Goal: Task Accomplishment & Management: Manage account settings

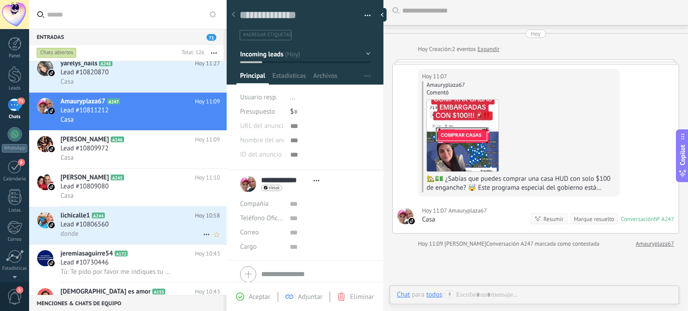
scroll to position [403, 0]
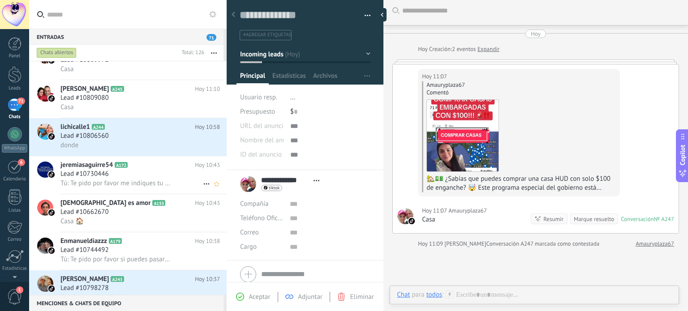
click at [141, 176] on div "Lead #10730446" at bounding box center [140, 174] width 160 height 9
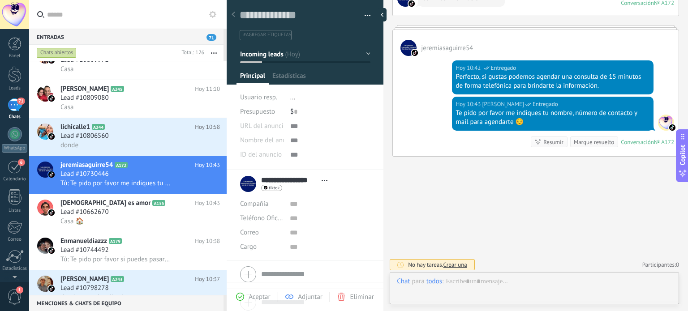
scroll to position [13, 0]
click at [533, 124] on div "Te pido por favor me indiques tu nombre, número de contacto y mail para agendar…" at bounding box center [553, 118] width 194 height 18
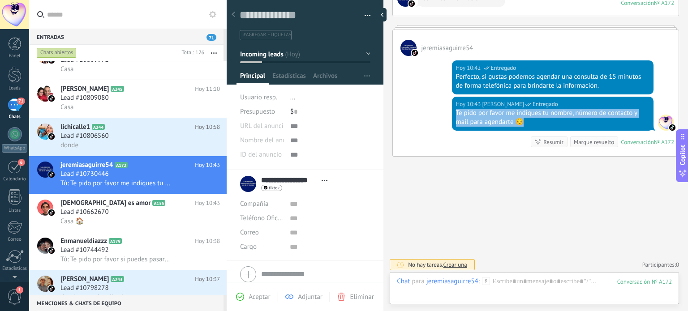
drag, startPoint x: 535, startPoint y: 122, endPoint x: 452, endPoint y: 109, distance: 84.4
click at [452, 109] on div "[DATE] 10:43 [PERSON_NAME] Entregado Te pido por favor me indiques tu nombre, n…" at bounding box center [553, 114] width 202 height 34
copy div "Te pido por favor me indiques tu nombre, número de contacto y mail para agendar…"
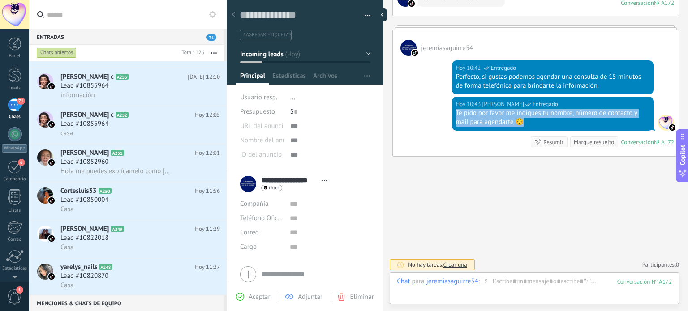
scroll to position [0, 0]
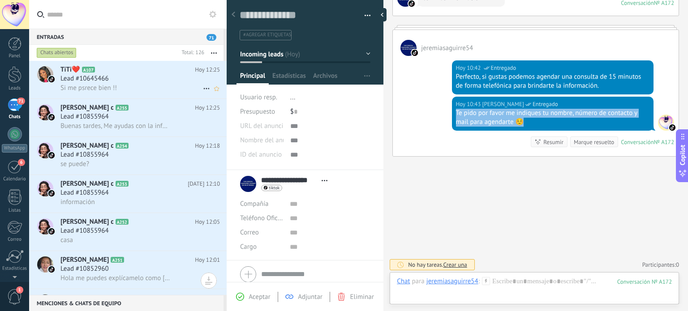
click at [98, 83] on span "Lead #10645466" at bounding box center [84, 78] width 48 height 9
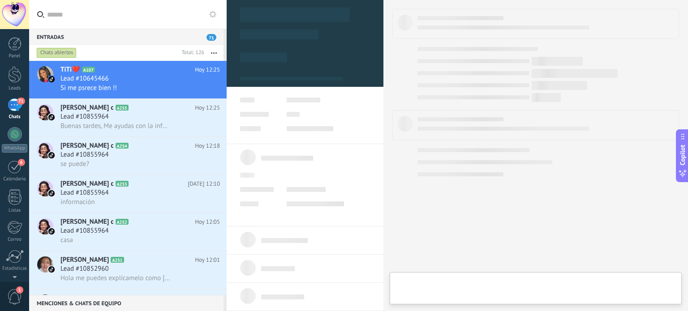
type textarea "**********"
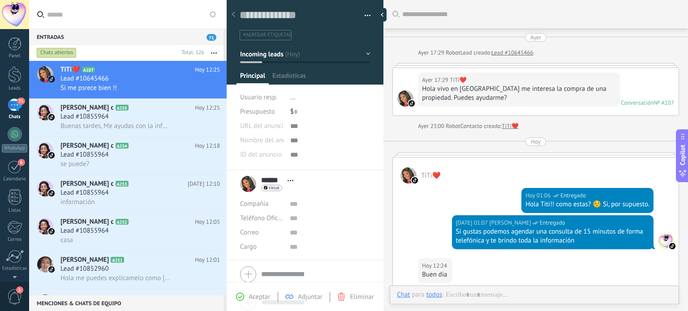
scroll to position [173, 0]
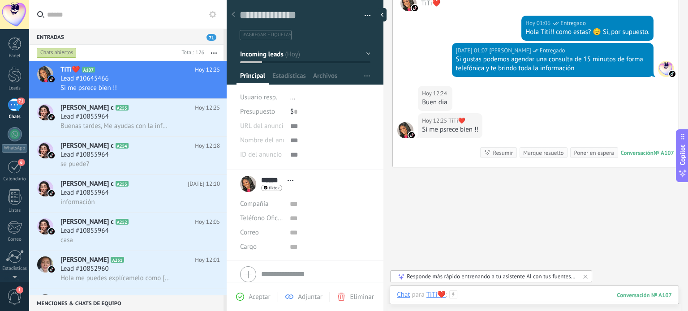
click at [483, 292] on div at bounding box center [534, 304] width 275 height 27
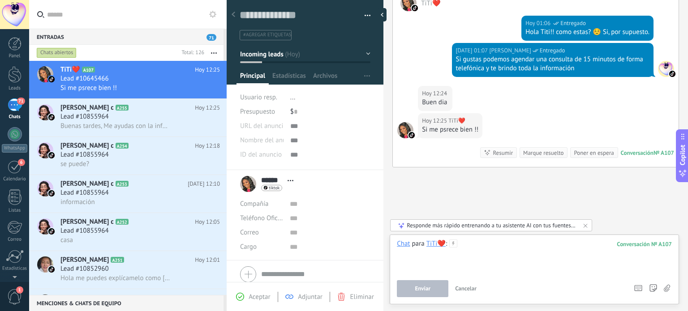
paste div
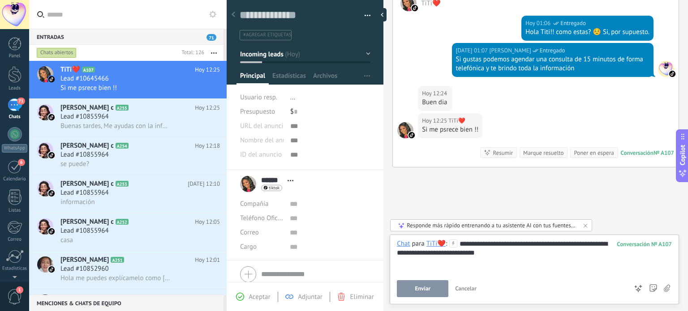
click at [488, 252] on div "**********" at bounding box center [534, 257] width 275 height 34
click at [422, 292] on span "Enviar" at bounding box center [423, 289] width 16 height 6
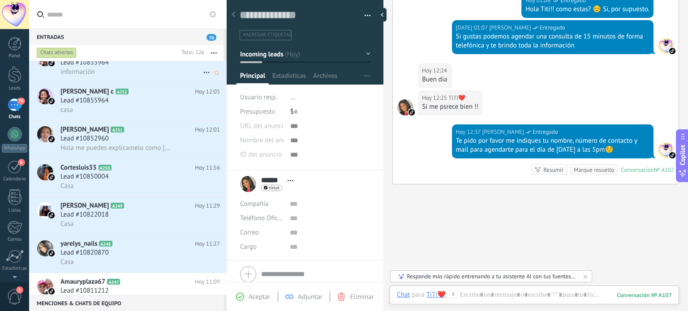
scroll to position [134, 0]
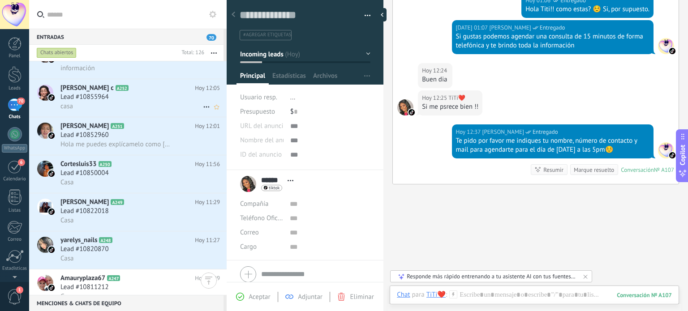
click at [113, 109] on div "casa" at bounding box center [140, 106] width 160 height 9
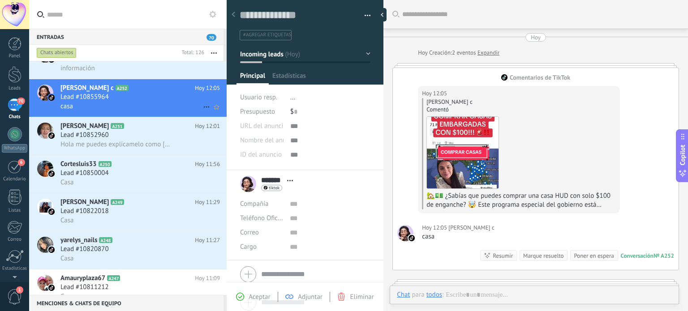
scroll to position [0, 0]
click at [201, 112] on icon at bounding box center [206, 107] width 11 height 11
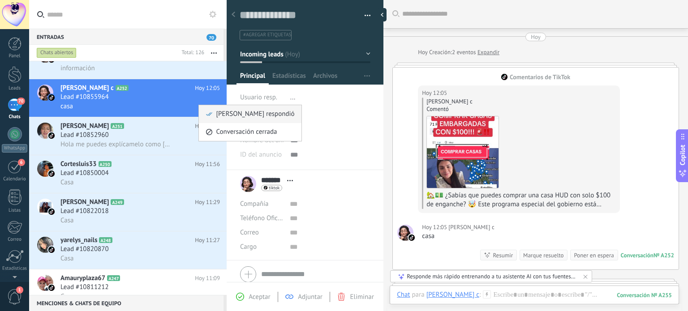
click at [235, 116] on span "[PERSON_NAME] respondió" at bounding box center [255, 114] width 78 height 18
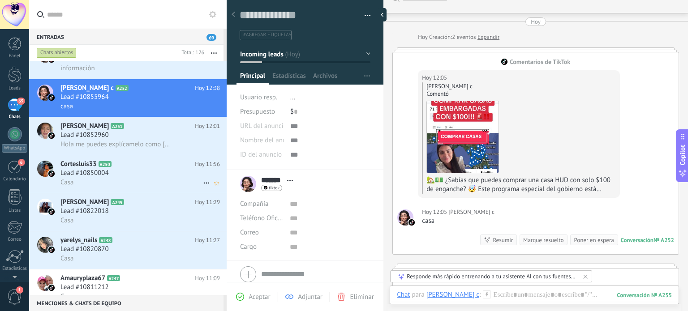
click at [111, 178] on h3 "Lead #10850004" at bounding box center [86, 173] width 53 height 9
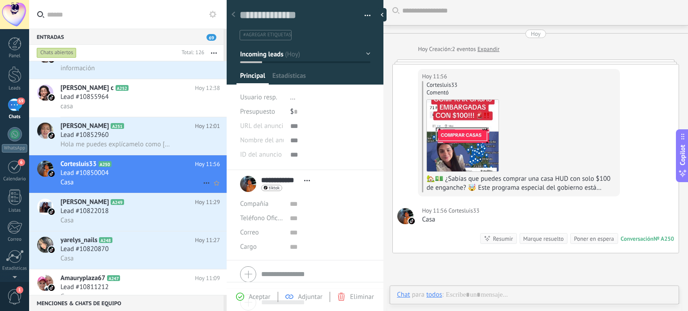
scroll to position [13, 0]
click at [201, 188] on icon at bounding box center [206, 183] width 11 height 11
click at [220, 192] on span "[PERSON_NAME] respondió" at bounding box center [255, 192] width 78 height 18
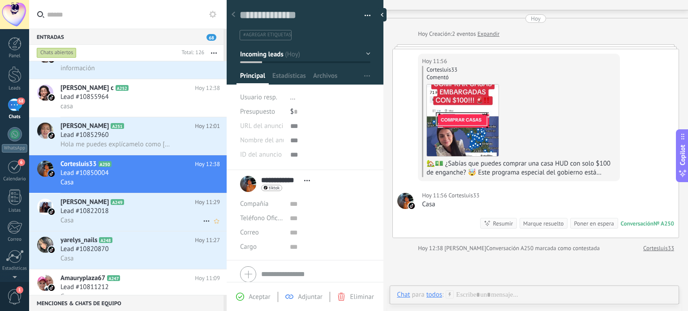
click at [125, 216] on div "Lead #10822018" at bounding box center [140, 211] width 160 height 9
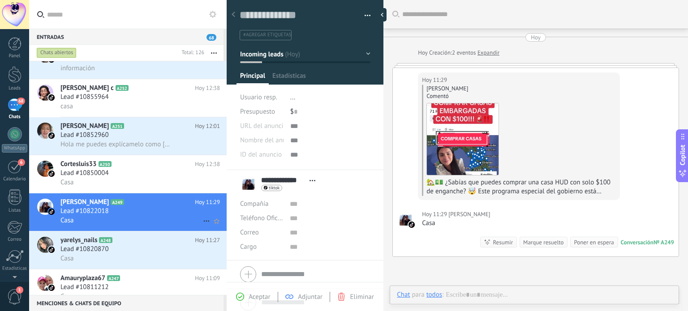
scroll to position [4, 0]
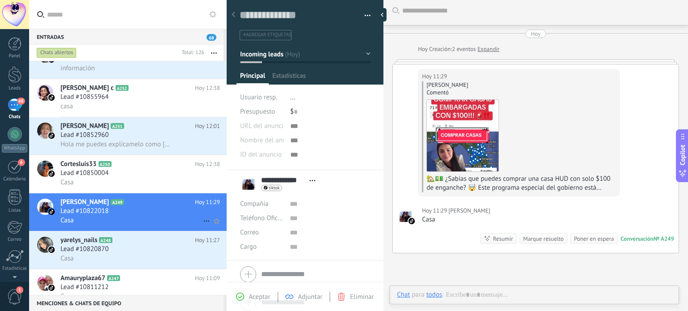
click at [203, 225] on icon at bounding box center [206, 221] width 11 height 11
click at [220, 232] on span "[PERSON_NAME] respondió" at bounding box center [255, 230] width 78 height 18
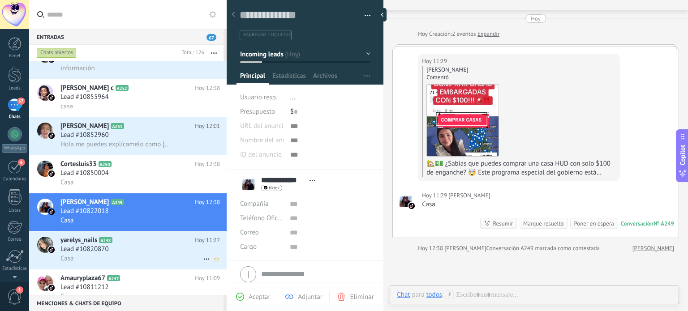
click at [118, 259] on div "Casa" at bounding box center [140, 258] width 160 height 9
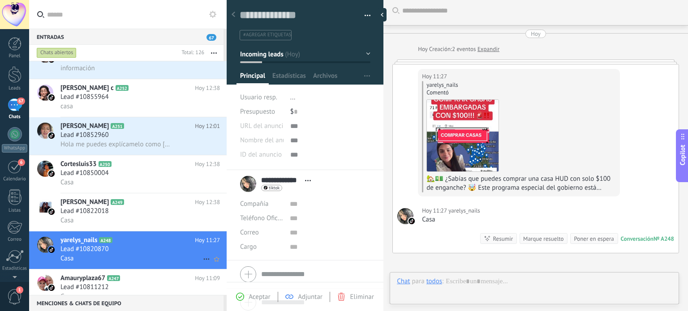
scroll to position [13, 0]
click at [203, 260] on use at bounding box center [206, 259] width 6 height 1
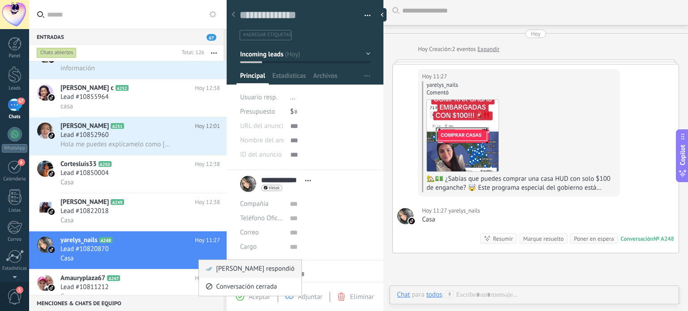
click at [220, 266] on span "[PERSON_NAME] respondió" at bounding box center [255, 269] width 78 height 18
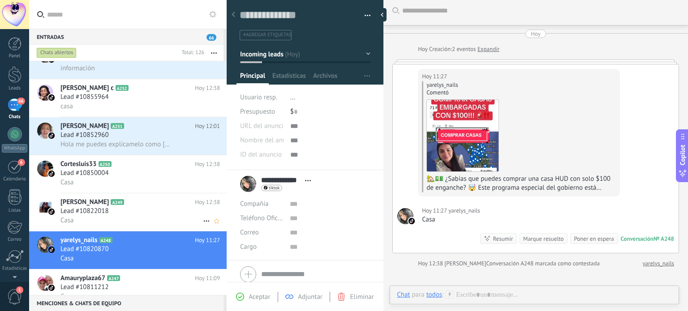
scroll to position [19, 0]
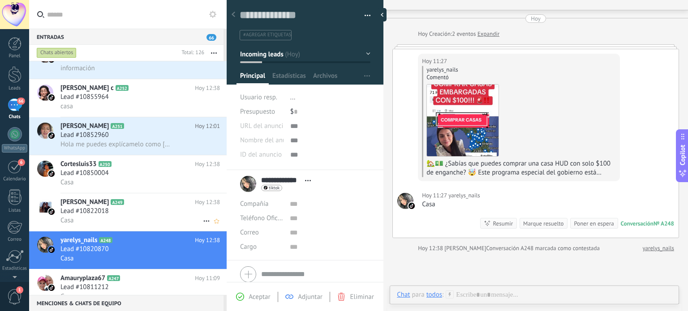
click at [141, 216] on div "Lead #10822018" at bounding box center [140, 211] width 160 height 9
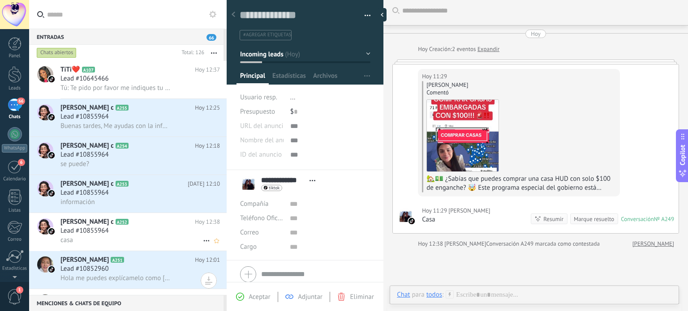
click at [116, 231] on div "Lead #10855964" at bounding box center [140, 231] width 160 height 9
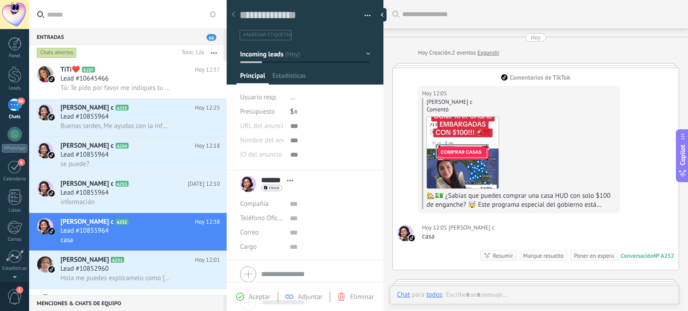
scroll to position [0, 0]
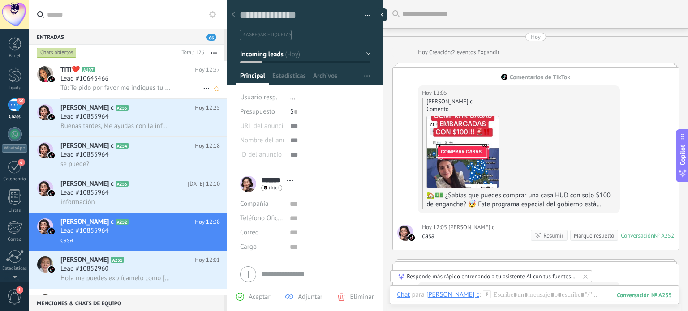
click at [112, 72] on h2 "TiTi❤️ A107" at bounding box center [127, 69] width 134 height 9
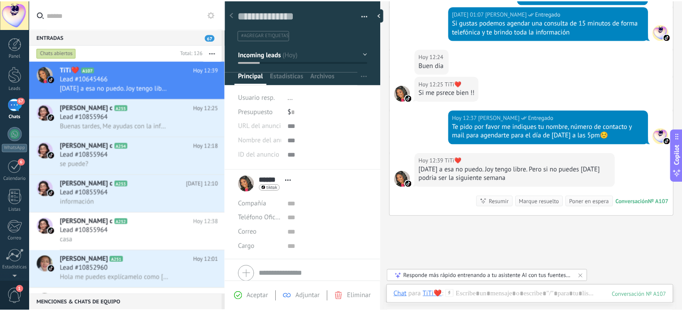
scroll to position [258, 0]
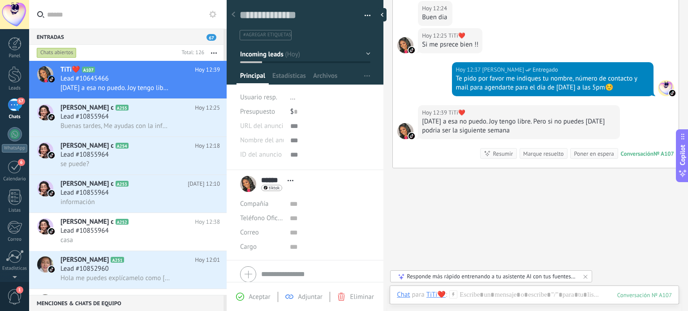
click at [9, 78] on div at bounding box center [14, 74] width 13 height 17
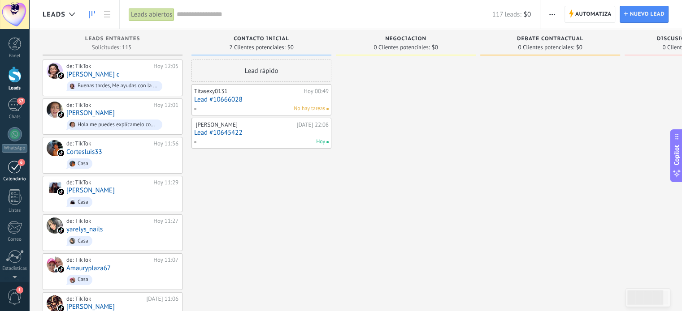
click at [7, 177] on div "Calendario" at bounding box center [15, 180] width 26 height 6
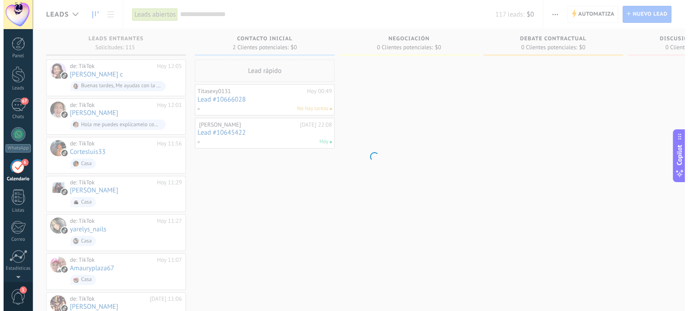
scroll to position [25, 0]
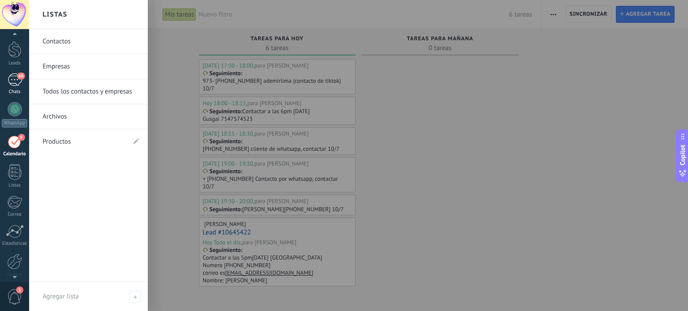
click at [18, 82] on div "68" at bounding box center [15, 79] width 14 height 13
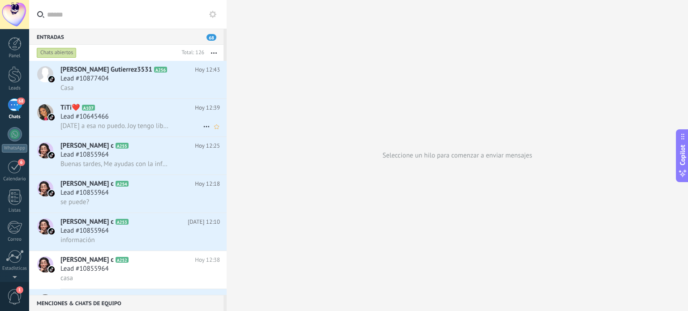
click at [100, 112] on icon at bounding box center [102, 108] width 9 height 9
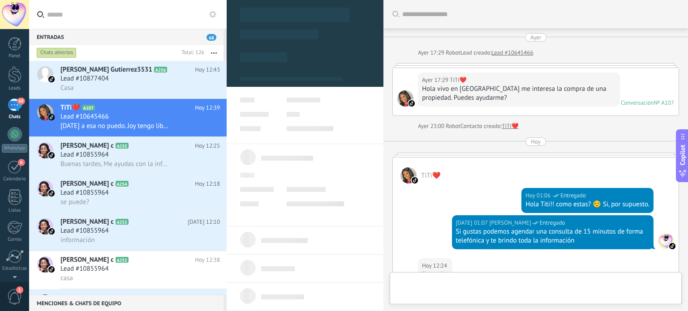
type textarea "**********"
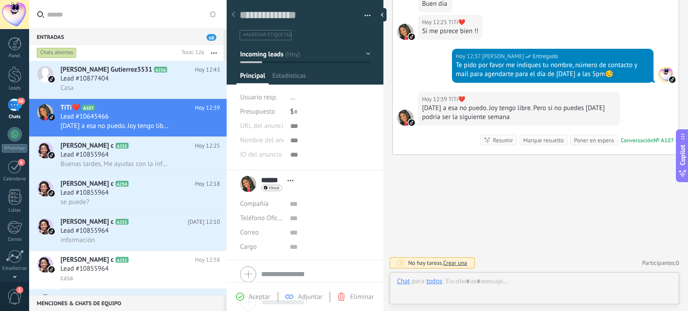
scroll to position [13, 0]
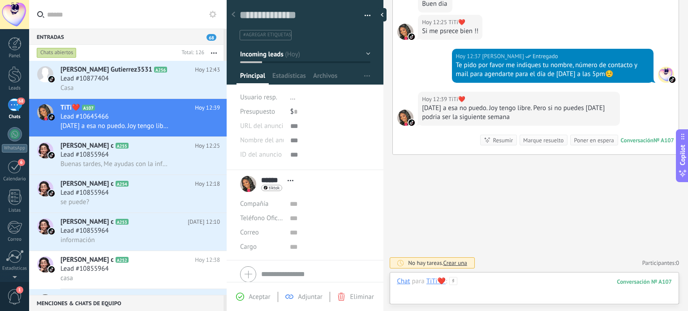
click at [479, 282] on div at bounding box center [534, 290] width 275 height 27
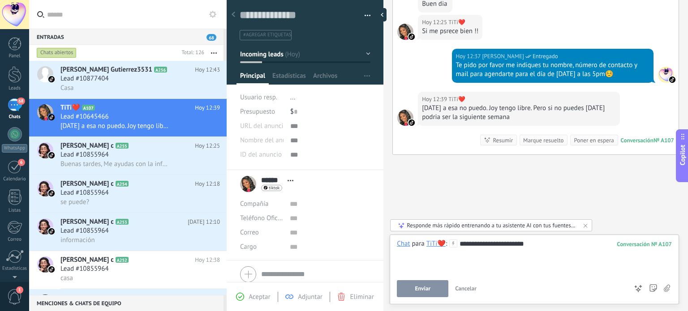
click at [520, 243] on div "**********" at bounding box center [534, 257] width 275 height 34
click at [464, 242] on div "**********" at bounding box center [534, 257] width 275 height 34
click at [506, 247] on div "**********" at bounding box center [534, 257] width 275 height 34
click at [452, 255] on div "**********" at bounding box center [534, 257] width 275 height 34
click at [14, 166] on div "6" at bounding box center [15, 167] width 14 height 14
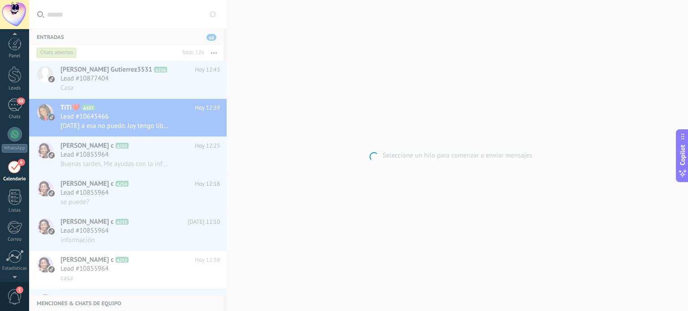
scroll to position [25, 0]
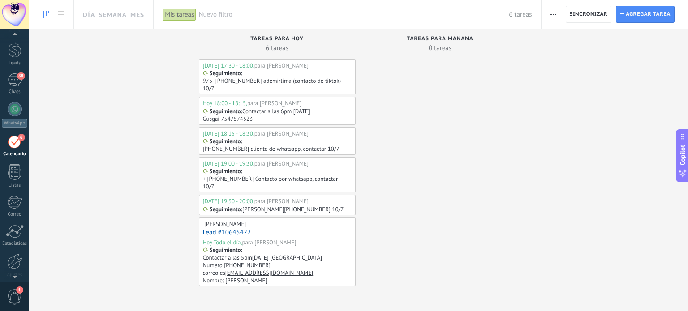
click at [12, 145] on div "6" at bounding box center [15, 142] width 14 height 14
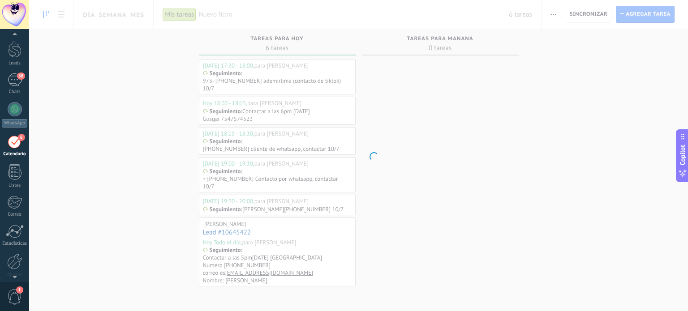
click at [18, 71] on div "Panel Leads 68 Chats WhatsApp Clientes 6" at bounding box center [14, 165] width 29 height 307
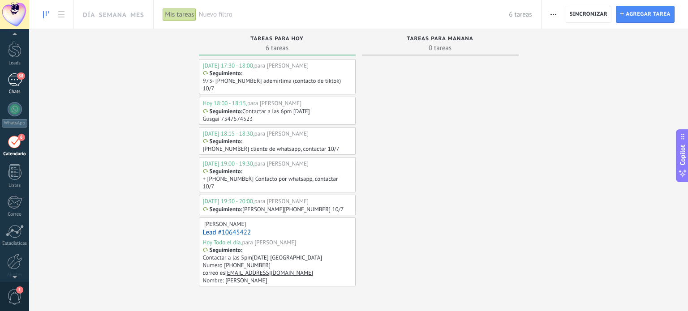
click at [15, 80] on div "68" at bounding box center [15, 79] width 14 height 13
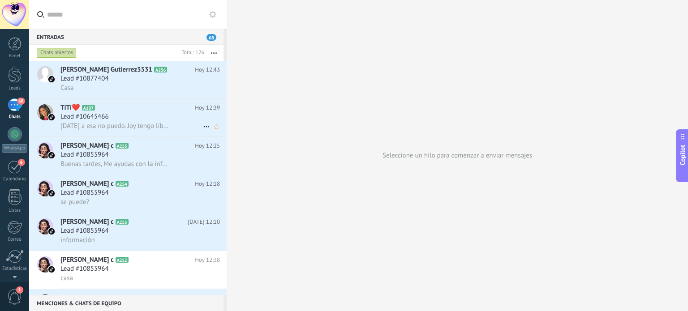
click at [99, 121] on span "Lead #10645466" at bounding box center [84, 116] width 48 height 9
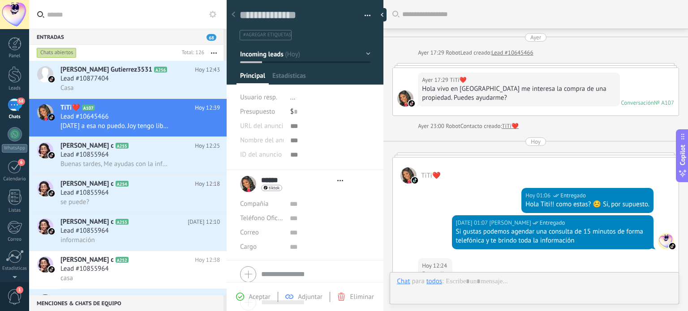
type textarea "**********"
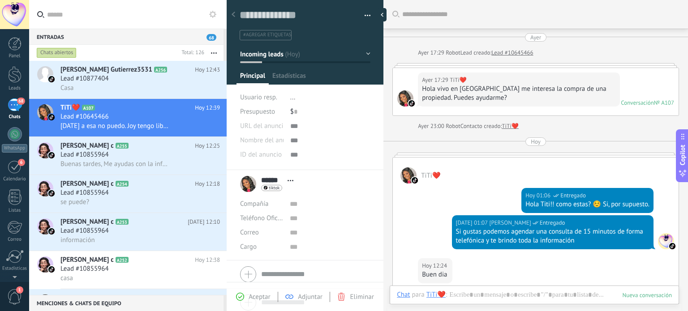
click at [491, 288] on div "Chat Correo Nota Tarea Chat para TiTi❤️ : Enviar Cancelar Rastrear clics en lin…" at bounding box center [534, 302] width 289 height 32
click at [0, 0] on div "Enviar Cancelar Rastrear clics en links ? Reducir links largos y rastrear clics…" at bounding box center [0, 0] width 0 height 0
click at [568, 298] on div "Chat Correo Nota Tarea Chat para TiTi❤️ : Enviar Cancelar Rastrear clics en lin…" at bounding box center [534, 302] width 289 height 32
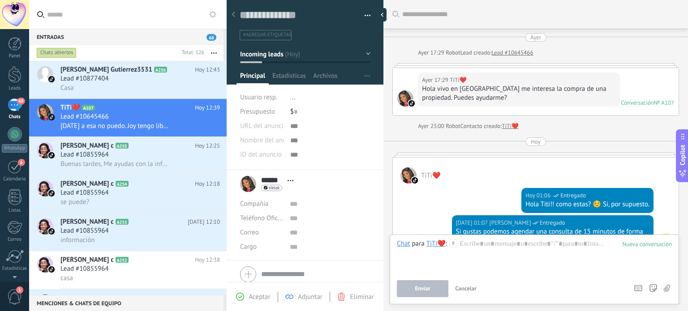
scroll to position [254, 0]
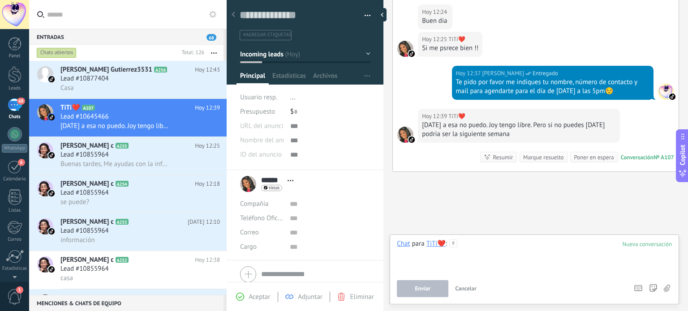
click at [511, 255] on div at bounding box center [534, 257] width 275 height 34
click at [501, 247] on div at bounding box center [534, 257] width 275 height 34
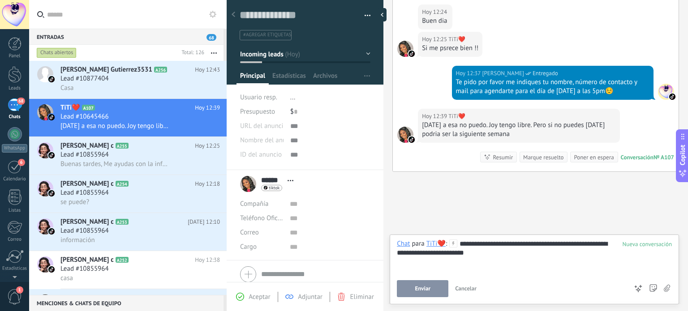
click at [548, 246] on div "**********" at bounding box center [534, 257] width 275 height 34
click at [431, 288] on button "Enviar" at bounding box center [423, 289] width 52 height 17
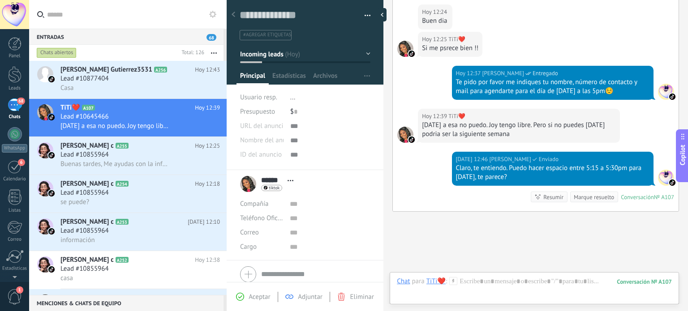
scroll to position [326, 0]
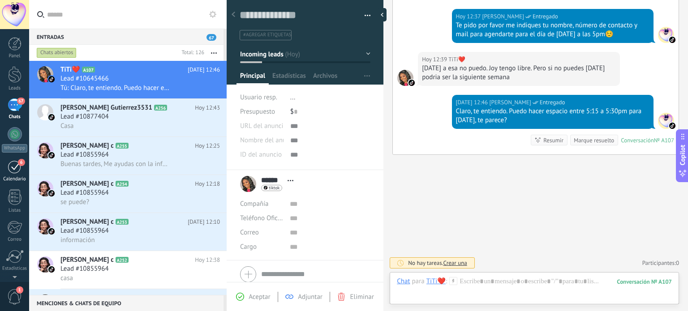
click at [14, 167] on div "6" at bounding box center [15, 167] width 14 height 14
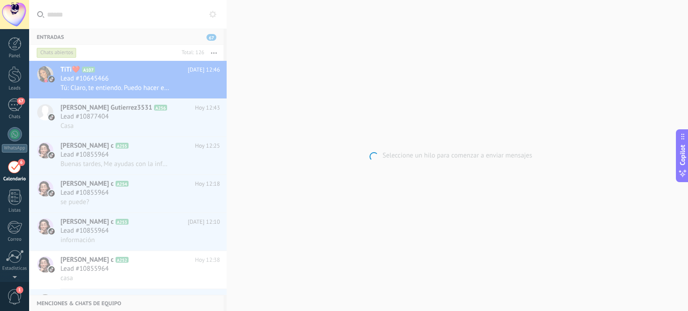
scroll to position [25, 0]
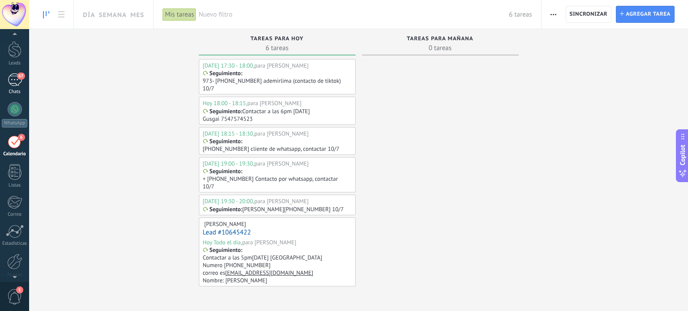
click at [13, 77] on div "67" at bounding box center [15, 79] width 14 height 13
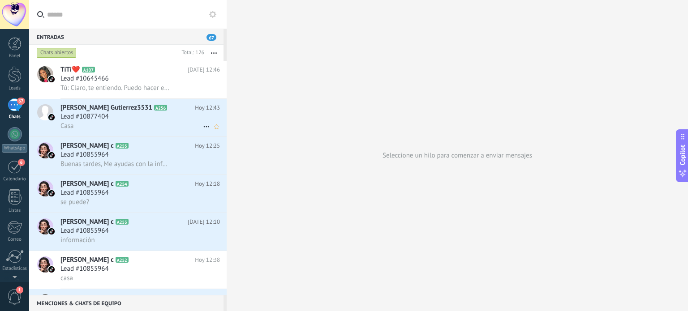
click at [99, 121] on span "Lead #10877404" at bounding box center [84, 116] width 48 height 9
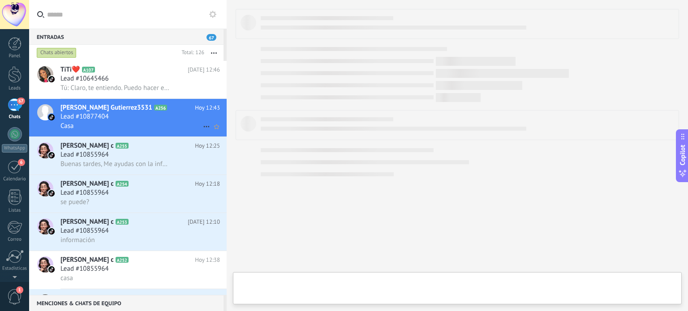
click at [201, 127] on icon at bounding box center [206, 126] width 11 height 11
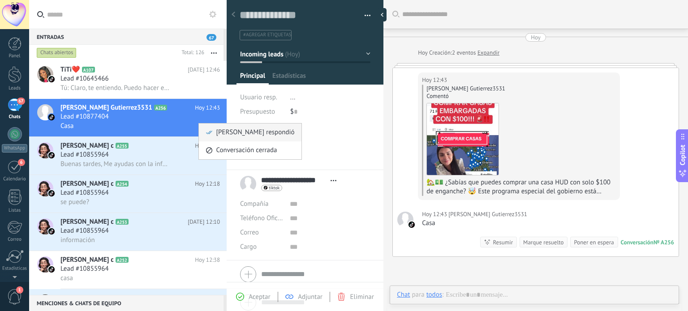
scroll to position [4, 0]
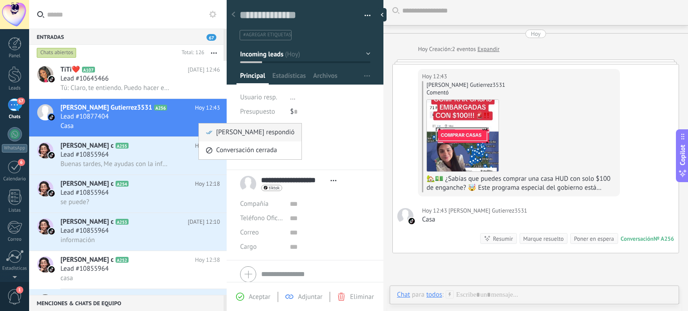
click at [225, 133] on span "[PERSON_NAME] respondió" at bounding box center [255, 133] width 78 height 18
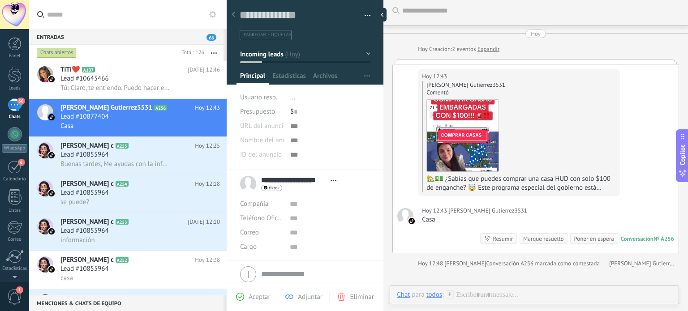
scroll to position [19, 0]
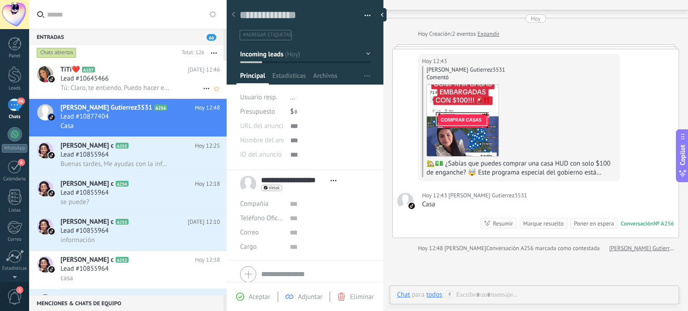
click at [151, 79] on div "Lead #10645466" at bounding box center [140, 78] width 160 height 9
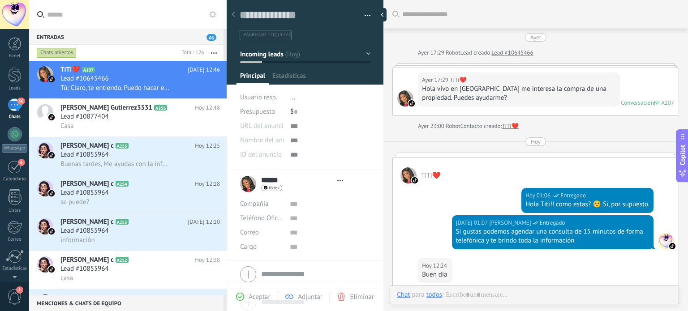
type textarea "**********"
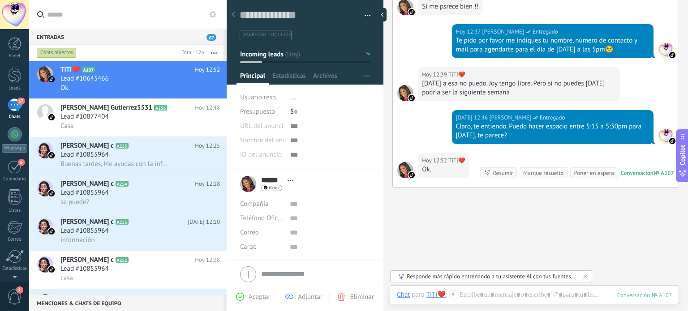
scroll to position [315, 0]
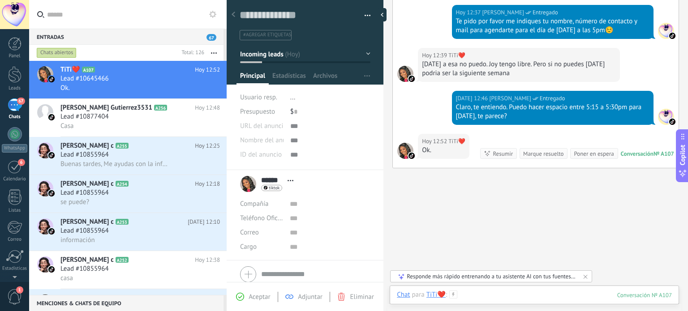
click at [480, 295] on div at bounding box center [534, 304] width 275 height 27
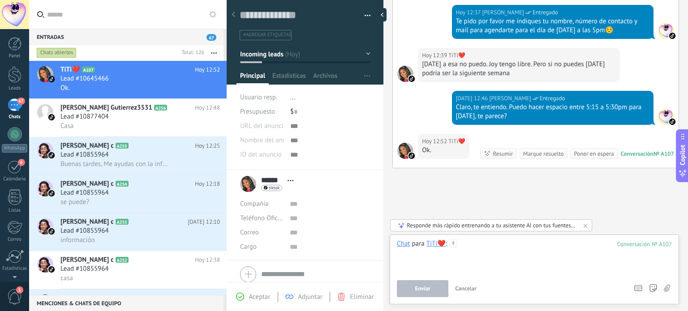
scroll to position [136, 0]
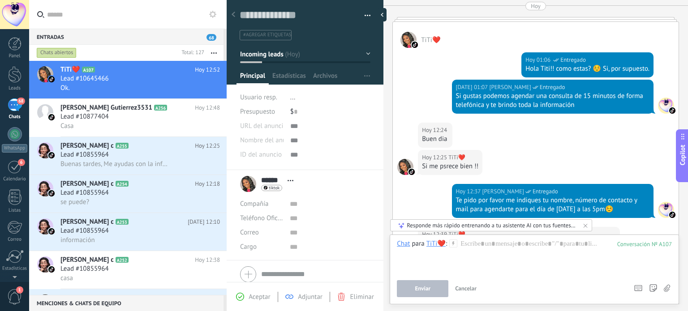
click at [473, 294] on button "Cancelar" at bounding box center [466, 289] width 29 height 17
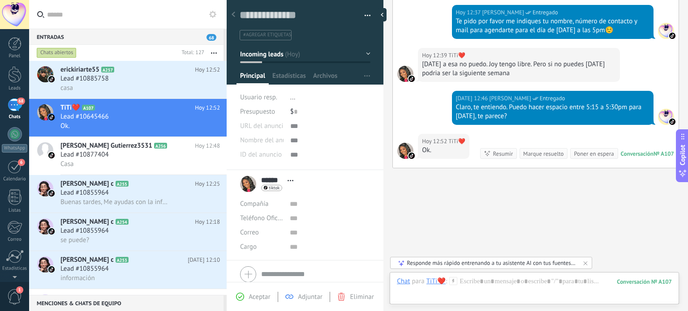
scroll to position [344, 0]
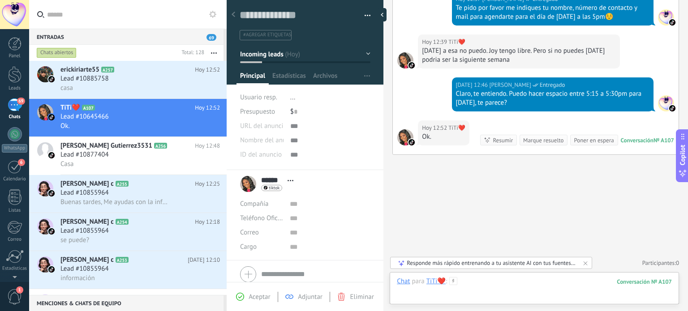
click at [480, 280] on div at bounding box center [534, 290] width 275 height 27
click at [0, 0] on button "Cancelar" at bounding box center [0, 0] width 0 height 0
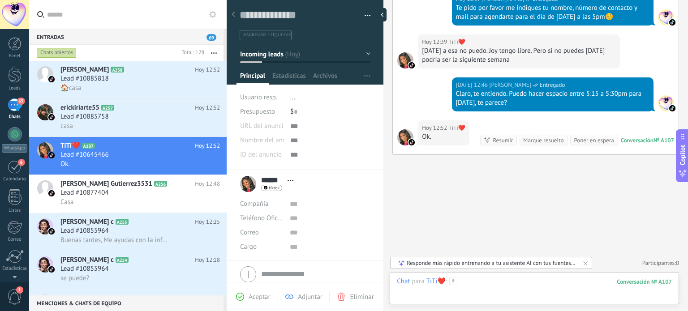
click at [480, 283] on div at bounding box center [534, 290] width 275 height 27
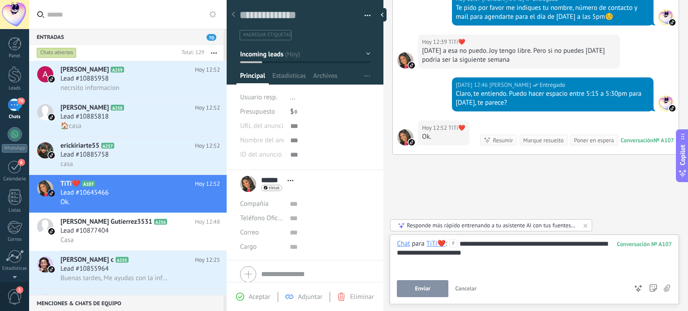
click at [478, 246] on div "**********" at bounding box center [534, 257] width 275 height 34
click at [502, 253] on div "**********" at bounding box center [534, 257] width 275 height 34
click at [421, 290] on span "Enviar" at bounding box center [423, 289] width 16 height 6
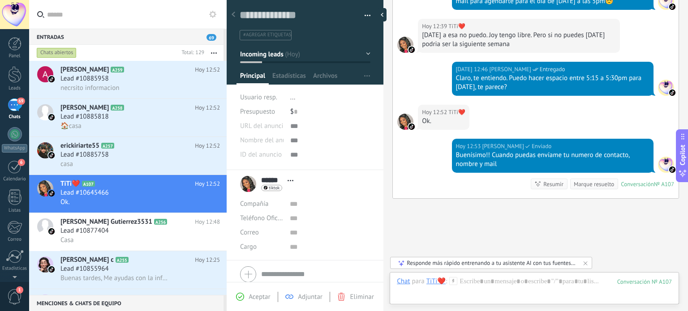
scroll to position [403, 0]
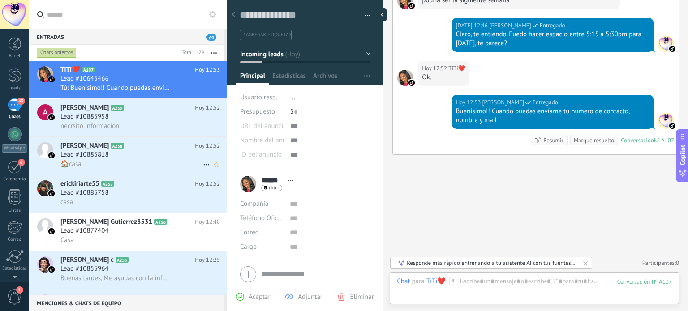
click at [137, 150] on h2 "[PERSON_NAME] A258" at bounding box center [127, 146] width 134 height 9
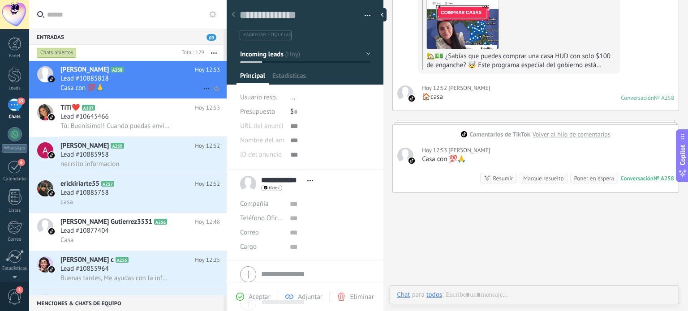
scroll to position [13, 0]
click at [141, 118] on div "Lead #10645466" at bounding box center [140, 116] width 160 height 9
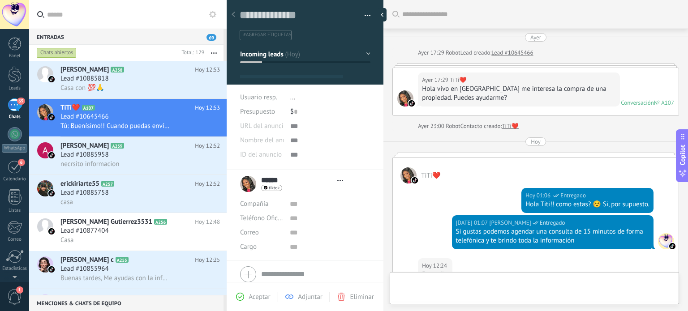
type textarea "**********"
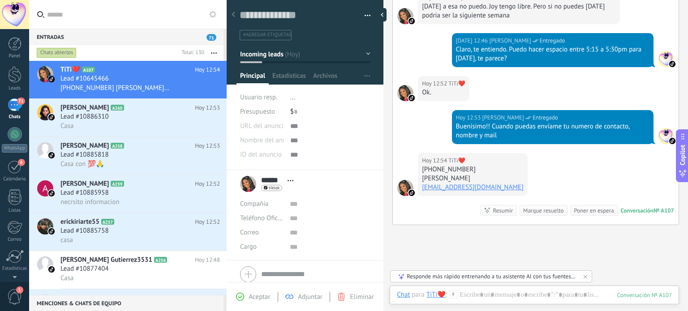
scroll to position [430, 0]
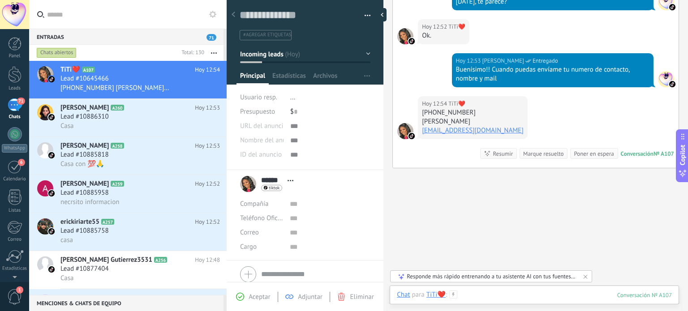
click at [480, 295] on div at bounding box center [534, 304] width 275 height 27
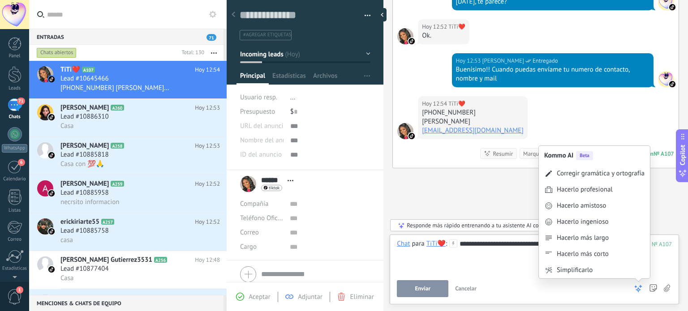
click at [641, 289] on icon at bounding box center [638, 289] width 9 height 9
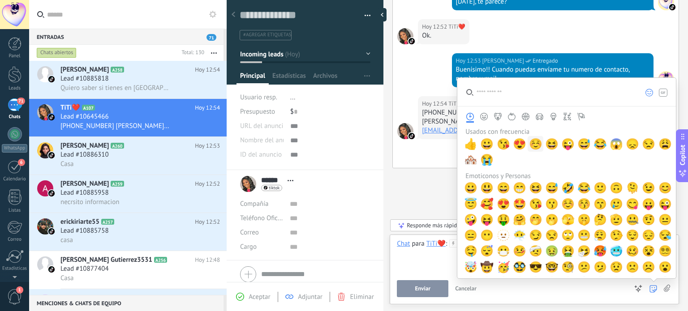
click at [531, 144] on span "☺️" at bounding box center [535, 144] width 13 height 13
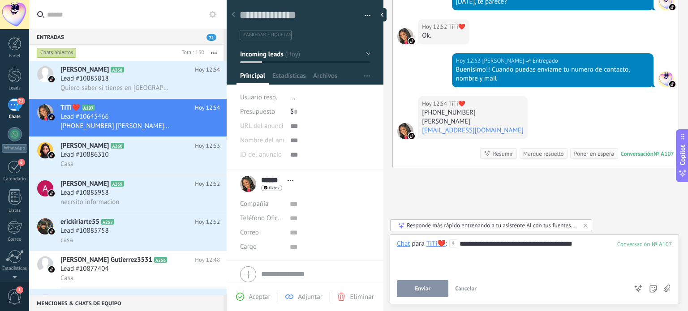
drag, startPoint x: 433, startPoint y: 286, endPoint x: 520, endPoint y: 217, distance: 111.3
click at [431, 286] on button "Enviar" at bounding box center [423, 289] width 52 height 17
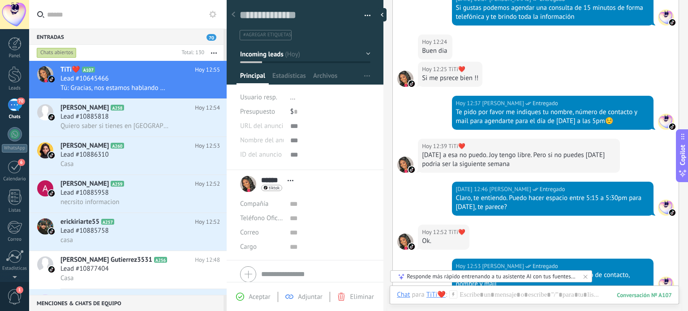
scroll to position [448, 0]
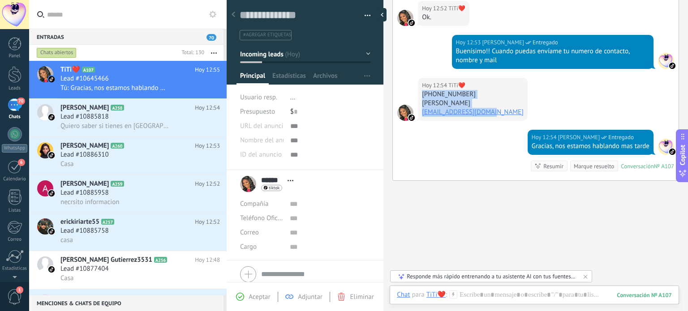
drag, startPoint x: 421, startPoint y: 108, endPoint x: 491, endPoint y: 130, distance: 73.7
click at [491, 121] on div "[DATE] 12:54 TiTi❤️ [PHONE_NUMBER] [PERSON_NAME] [EMAIL_ADDRESS][DOMAIN_NAME]" at bounding box center [473, 99] width 110 height 43
copy div "[PHONE_NUMBER] [PERSON_NAME] [EMAIL_ADDRESS][DOMAIN_NAME]"
click at [13, 166] on div "6" at bounding box center [15, 167] width 14 height 14
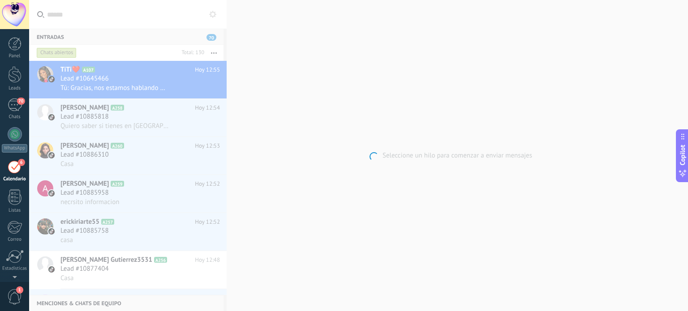
scroll to position [25, 0]
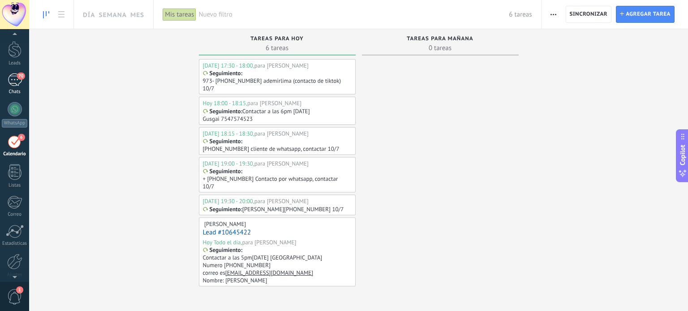
click at [12, 80] on div "70" at bounding box center [15, 79] width 14 height 13
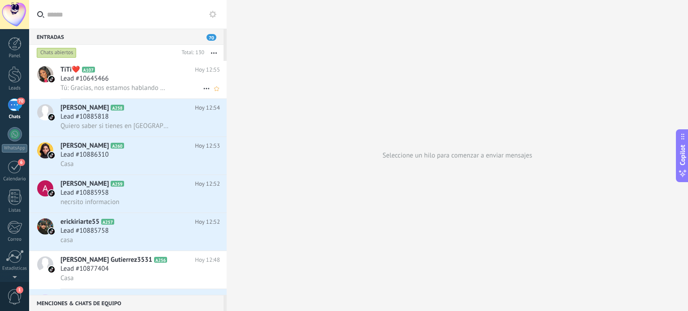
click at [111, 78] on h3 "Lead #10645466" at bounding box center [86, 78] width 53 height 9
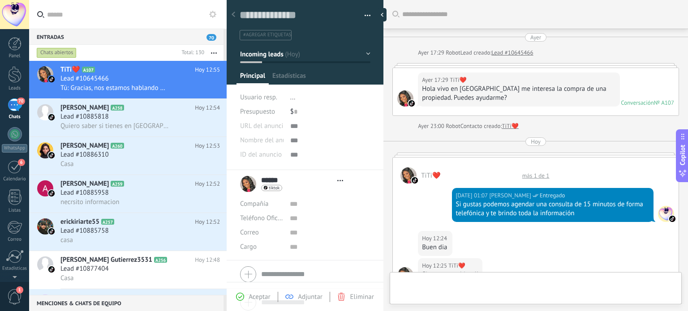
type textarea "**********"
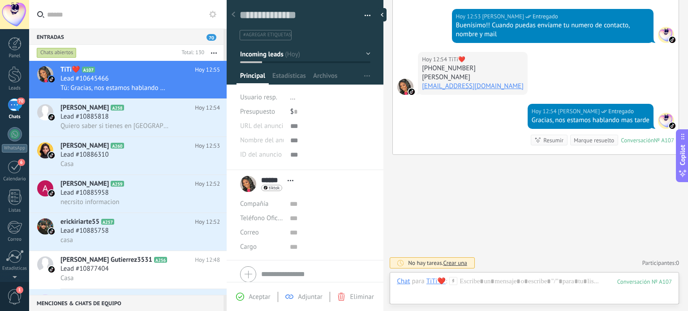
click at [460, 265] on span "Crear una" at bounding box center [456, 263] width 24 height 8
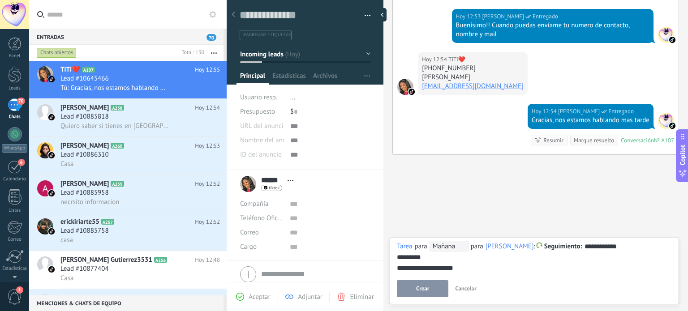
click at [583, 248] on div "**********" at bounding box center [534, 258] width 275 height 32
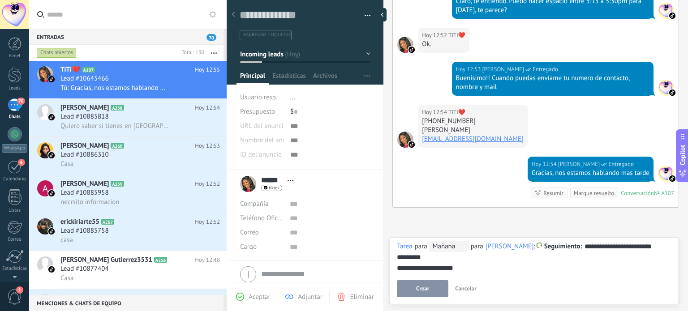
scroll to position [328, 0]
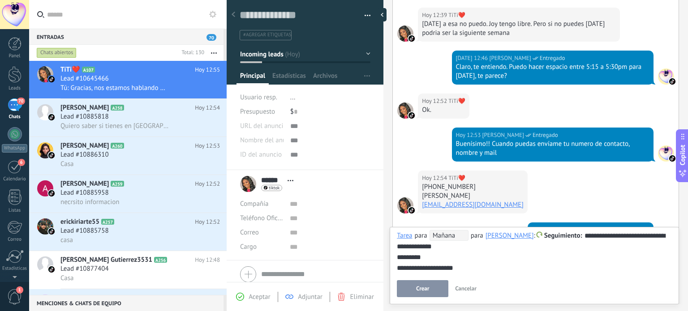
click at [493, 266] on div "**********" at bounding box center [534, 268] width 275 height 11
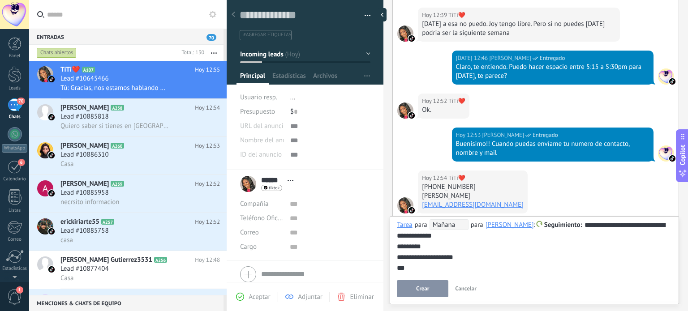
click at [415, 284] on button "Crear" at bounding box center [423, 289] width 52 height 17
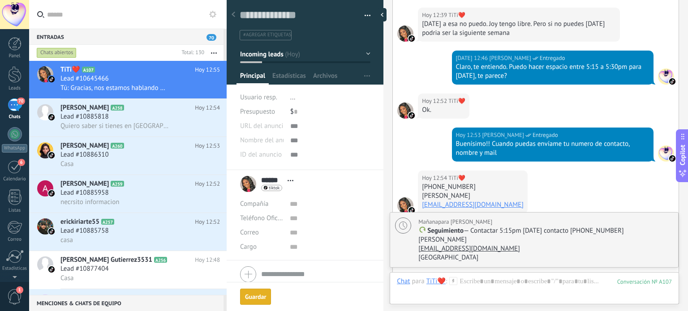
scroll to position [520, 0]
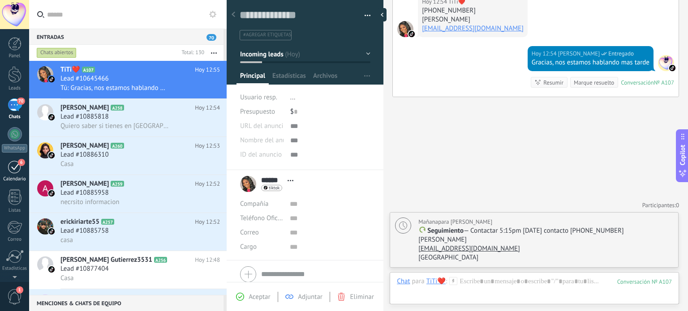
click at [16, 171] on div "6" at bounding box center [15, 167] width 14 height 14
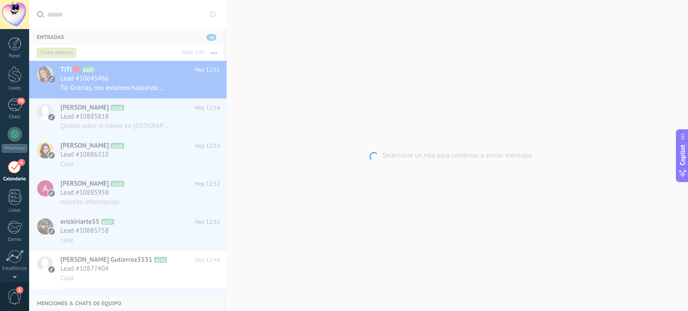
scroll to position [25, 0]
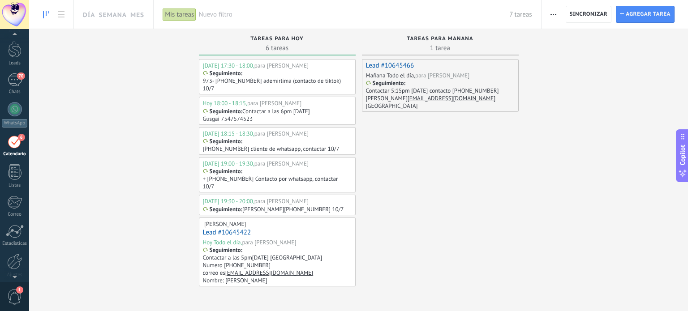
click at [430, 81] on div "Seguimiento : Contactar 5:15pm [DATE] contacto [PHONE_NUMBER] [PERSON_NAME] [EM…" at bounding box center [439, 95] width 147 height 30
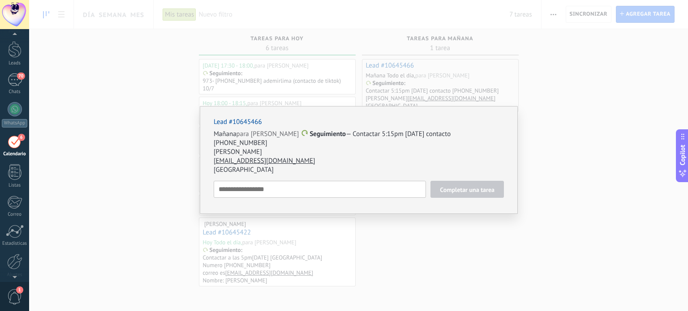
click at [380, 133] on p "[DATE] para [PERSON_NAME] Seguimiento — Contactar 5:15pm [DATE] contacto [PHONE…" at bounding box center [359, 139] width 290 height 18
type textarea "**********"
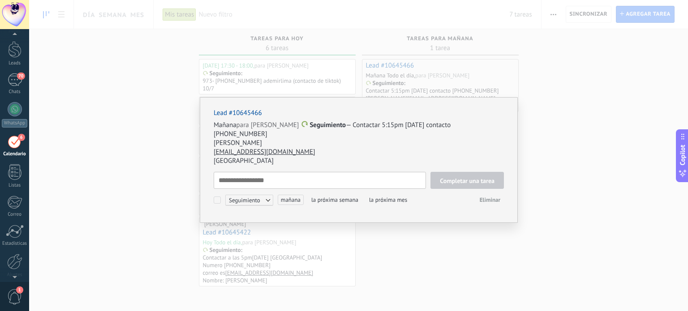
scroll to position [9, 0]
click at [267, 195] on span "Seguimiento" at bounding box center [249, 200] width 48 height 11
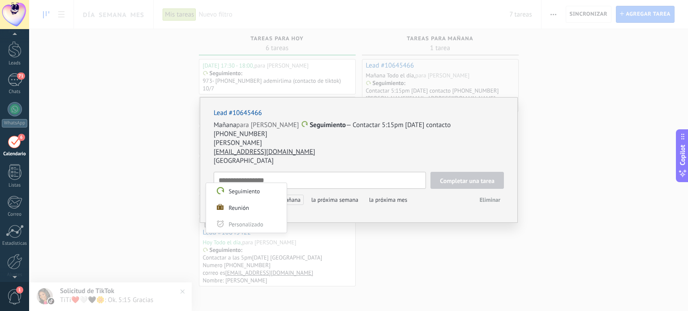
click at [326, 171] on div at bounding box center [344, 155] width 688 height 311
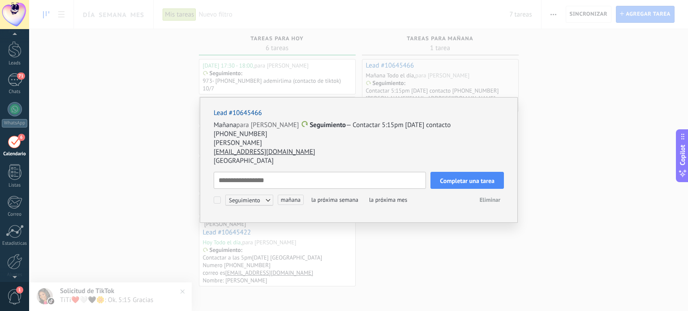
click at [326, 125] on span "Seguimiento" at bounding box center [328, 125] width 36 height 9
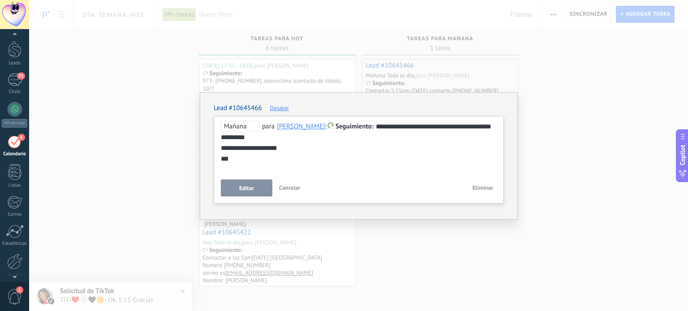
click at [245, 125] on span "Mañana" at bounding box center [240, 126] width 39 height 11
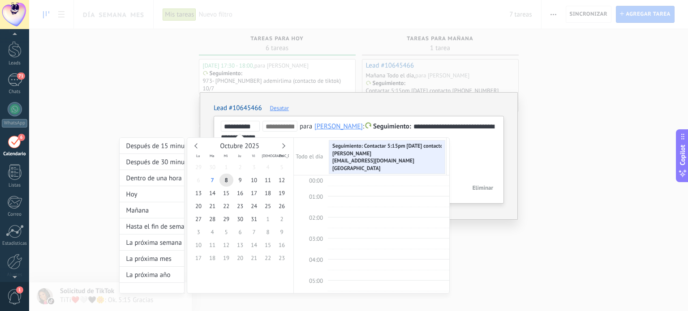
scroll to position [168, 0]
click at [212, 179] on span "7" at bounding box center [213, 180] width 14 height 13
type input "**********"
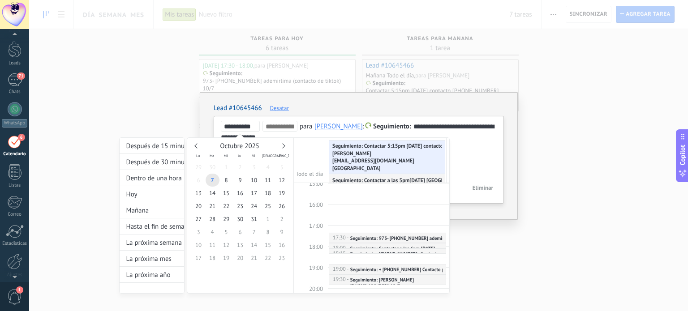
scroll to position [302, 0]
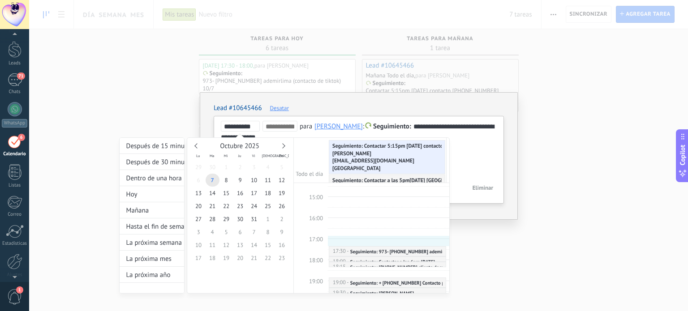
type input "**********"
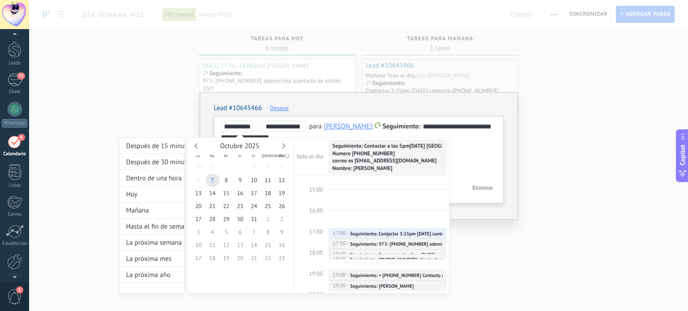
scroll to position [347, 0]
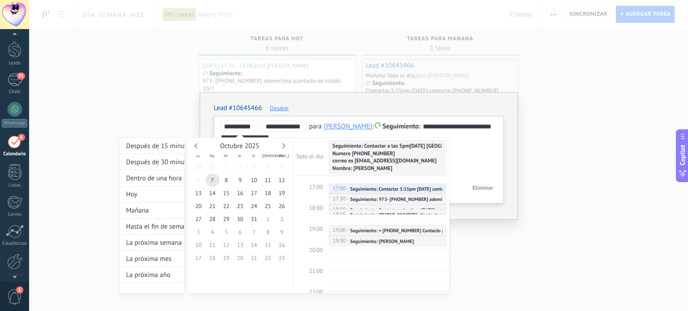
click at [345, 194] on link "17:30 - 18:00 Seguimiento: 973- [PHONE_NUMBER] ademirlima (contacto de tiktok) …" at bounding box center [387, 199] width 117 height 10
click at [474, 167] on div at bounding box center [344, 155] width 688 height 311
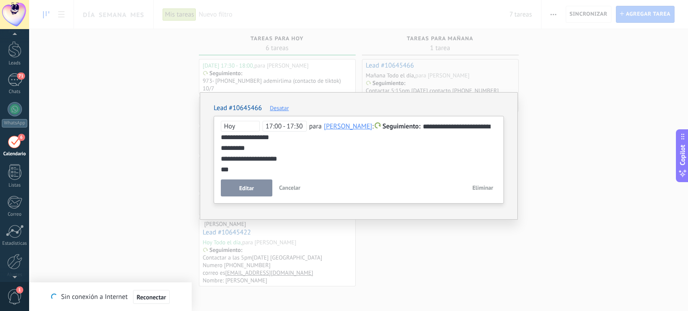
drag, startPoint x: 241, startPoint y: 187, endPoint x: 402, endPoint y: 160, distance: 162.6
click at [241, 186] on span "Editar" at bounding box center [246, 189] width 15 height 6
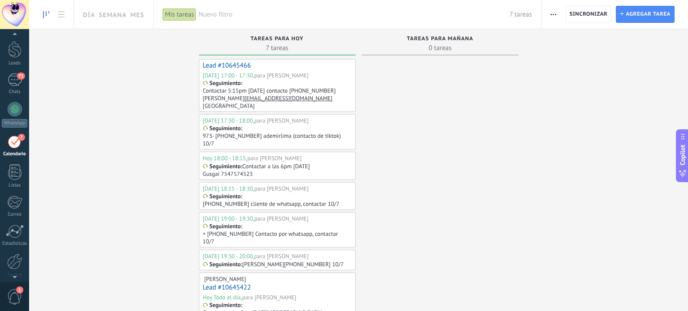
click at [261, 84] on div "Seguimiento : Contactar 5:15pm [DATE] contacto [PHONE_NUMBER] [PERSON_NAME] [EM…" at bounding box center [276, 95] width 147 height 30
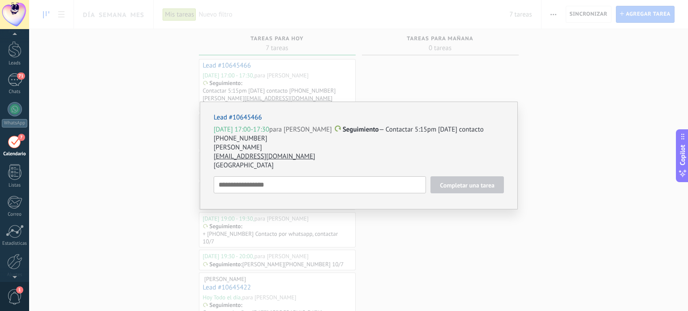
click at [243, 126] on span "[DATE] 17:00-17:30" at bounding box center [242, 129] width 56 height 9
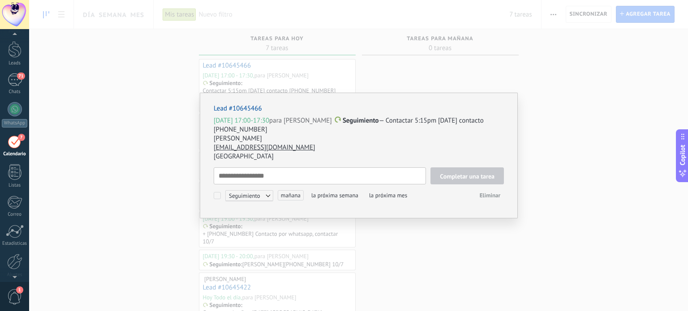
type textarea "**********"
click at [242, 121] on span "[DATE] 17:00-17:30" at bounding box center [242, 121] width 56 height 9
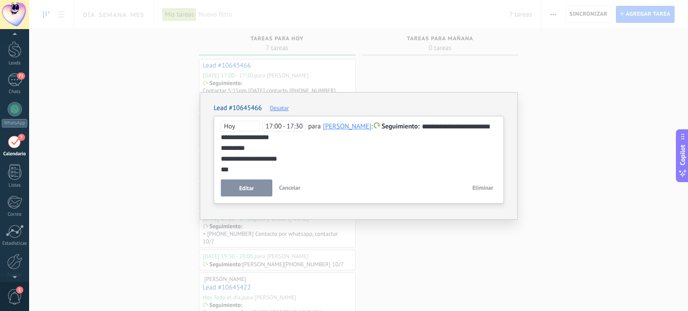
click at [242, 121] on span "Hoy" at bounding box center [240, 126] width 39 height 11
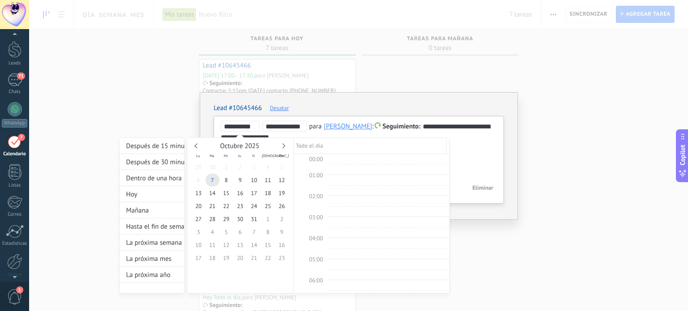
click at [280, 128] on input "**********" at bounding box center [285, 126] width 38 height 7
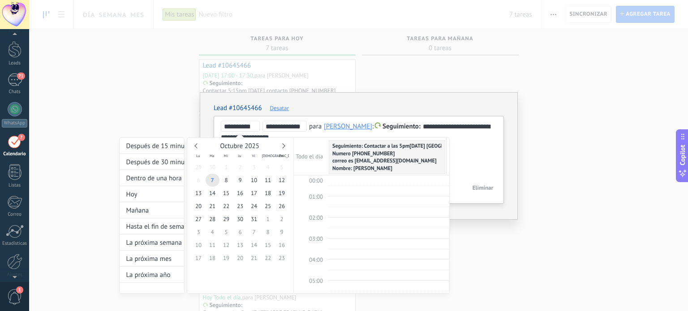
scroll to position [344, 0]
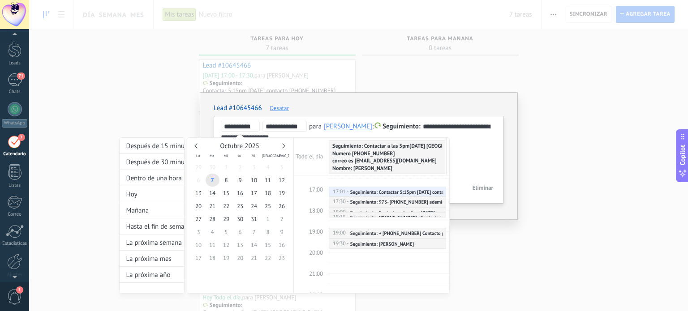
type input "**********"
click at [471, 163] on div at bounding box center [344, 155] width 688 height 311
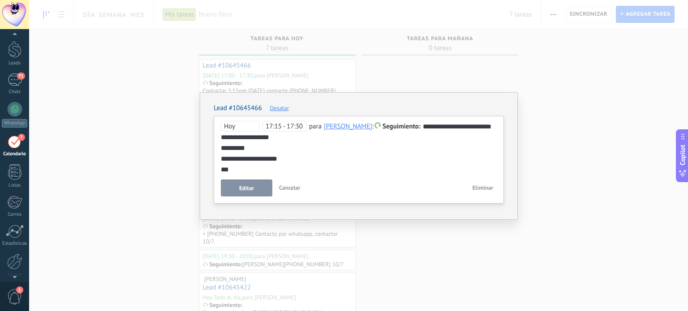
click at [246, 191] on span "Editar" at bounding box center [246, 189] width 15 height 6
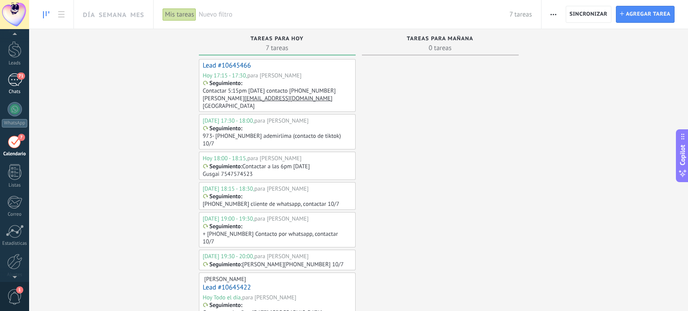
click at [20, 74] on span "71" at bounding box center [21, 76] width 8 height 7
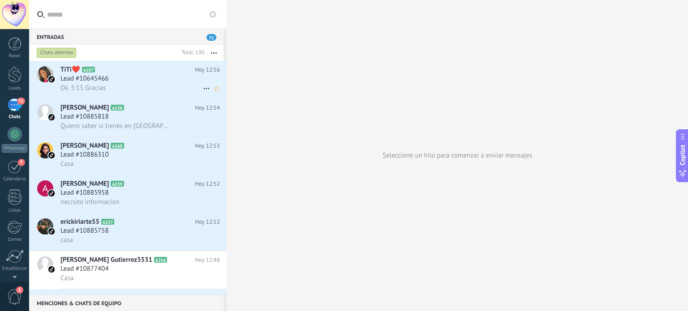
click at [106, 90] on h3 "Ok. 5:15 Gracias" at bounding box center [85, 88] width 50 height 9
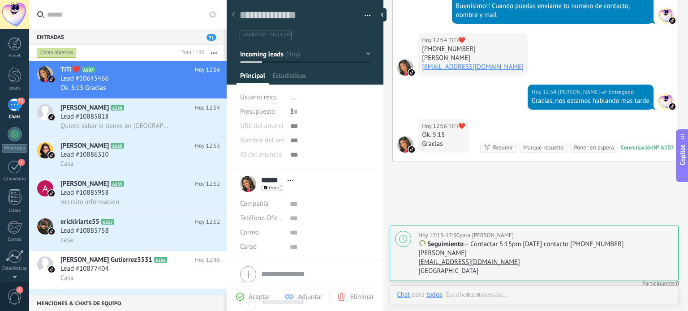
scroll to position [13, 0]
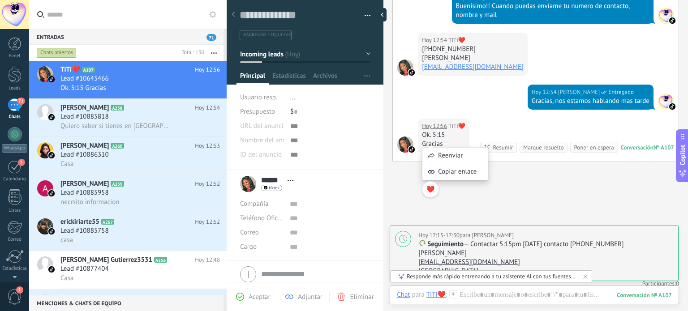
click at [445, 144] on div "Reenviar Copiar enlace ❤️" at bounding box center [455, 168] width 66 height 68
click at [453, 140] on div "Ok. 5:15" at bounding box center [443, 135] width 43 height 9
click at [455, 131] on span "TiTi❤️" at bounding box center [457, 126] width 17 height 9
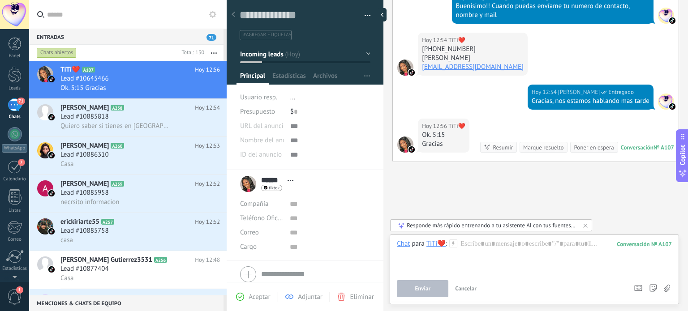
click at [436, 149] on div "Gracias" at bounding box center [443, 144] width 43 height 9
click at [453, 140] on div "Ok. 5:15" at bounding box center [443, 135] width 43 height 9
click at [470, 112] on div "[DATE] 12:54 [PERSON_NAME] Entregado Gracias, nos estamos hablando mas tarde" at bounding box center [536, 102] width 286 height 34
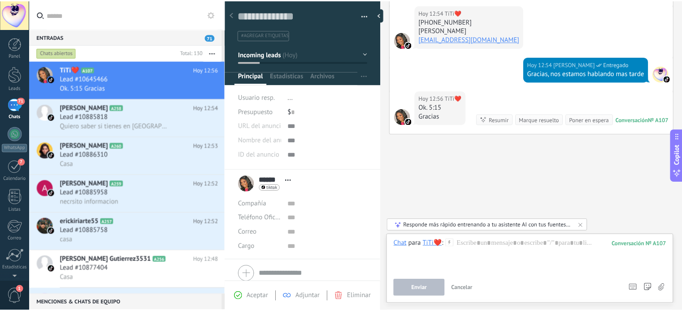
scroll to position [504, 0]
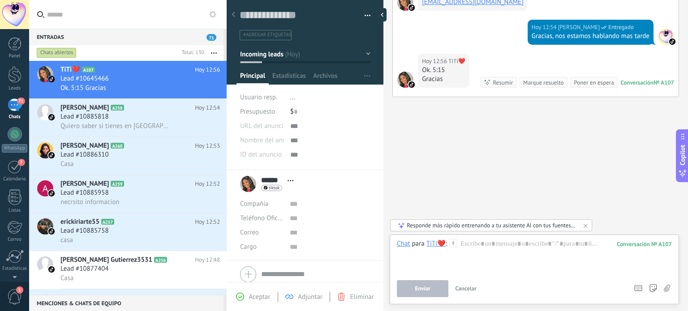
click at [462, 70] on div "Ok. 5:15" at bounding box center [443, 70] width 43 height 9
click at [12, 82] on div at bounding box center [14, 74] width 13 height 17
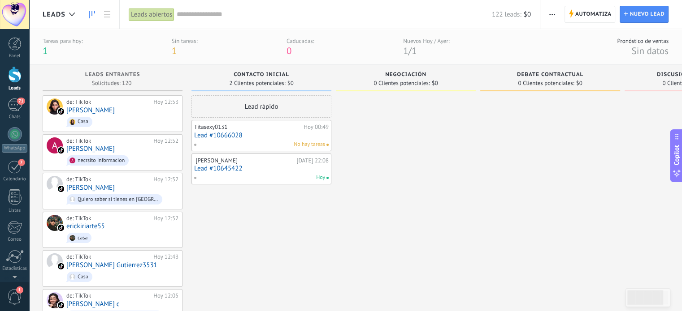
click at [253, 75] on span "Contacto inicial" at bounding box center [261, 75] width 56 height 6
drag, startPoint x: 264, startPoint y: 75, endPoint x: 220, endPoint y: 75, distance: 43.9
click at [220, 75] on div "Contacto inicial" at bounding box center [261, 76] width 131 height 8
click at [297, 81] on div "2 Clientes potenciales: $0" at bounding box center [261, 83] width 131 height 8
click at [277, 82] on span "2 Clientes potenciales:" at bounding box center [257, 83] width 56 height 5
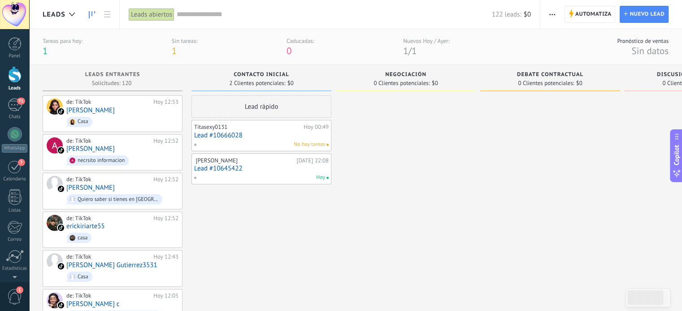
click at [289, 82] on span "$0" at bounding box center [290, 83] width 6 height 5
drag, startPoint x: 294, startPoint y: 83, endPoint x: 244, endPoint y: 83, distance: 49.7
click at [244, 83] on div "2 Clientes potenciales: $0" at bounding box center [261, 83] width 131 height 8
drag, startPoint x: 244, startPoint y: 83, endPoint x: 367, endPoint y: 84, distance: 122.8
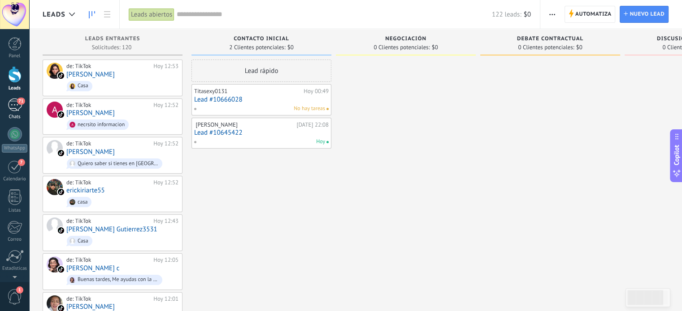
click at [14, 104] on div "71" at bounding box center [15, 105] width 14 height 13
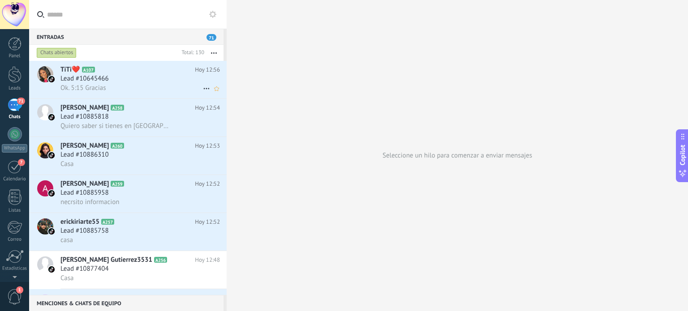
click at [201, 90] on icon at bounding box center [206, 88] width 11 height 11
click at [226, 95] on span "[PERSON_NAME] respondió" at bounding box center [255, 94] width 78 height 18
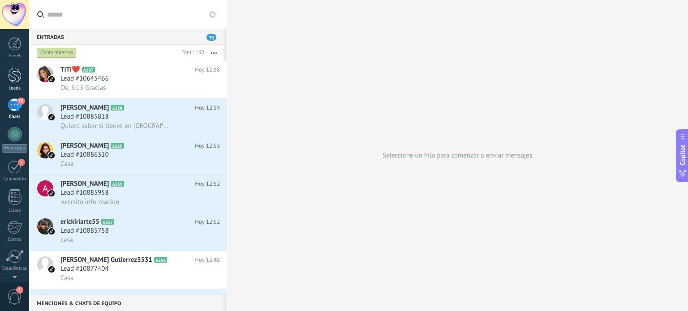
click at [13, 80] on div at bounding box center [14, 74] width 13 height 17
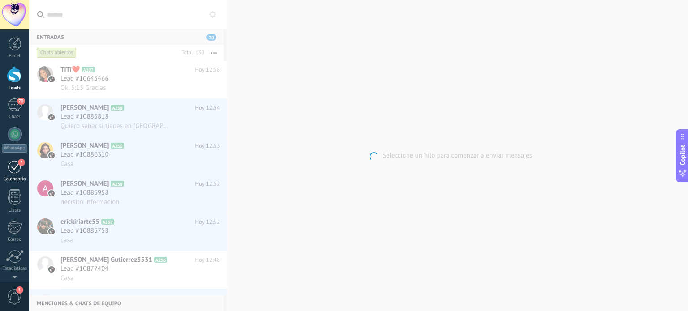
click at [8, 168] on div "7" at bounding box center [15, 167] width 14 height 14
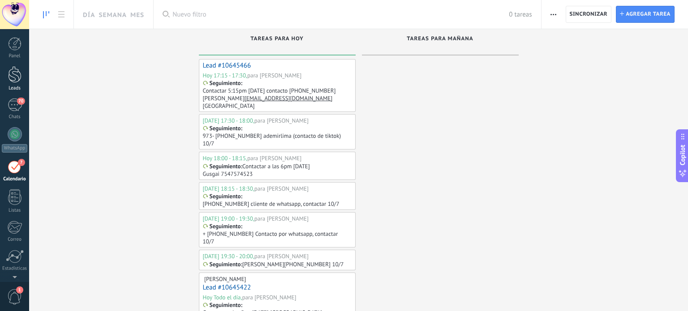
click at [15, 77] on div at bounding box center [14, 74] width 13 height 17
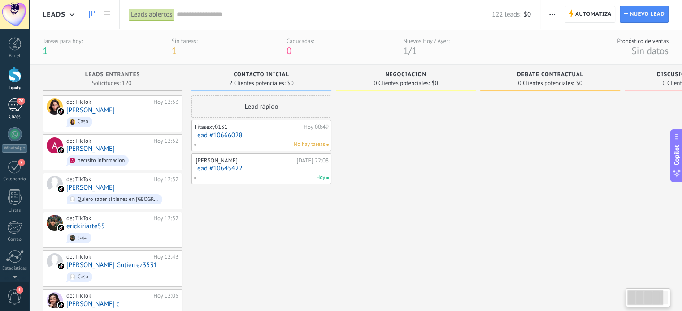
click at [11, 104] on div "70" at bounding box center [15, 105] width 14 height 13
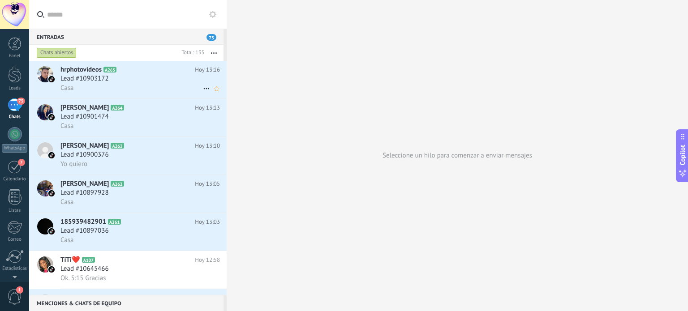
click at [96, 82] on span "Lead #10903172" at bounding box center [84, 78] width 48 height 9
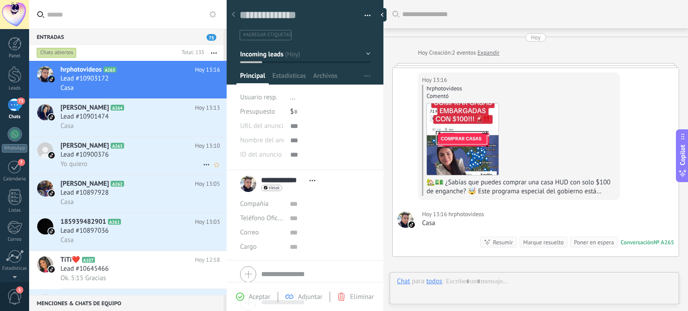
scroll to position [4, 0]
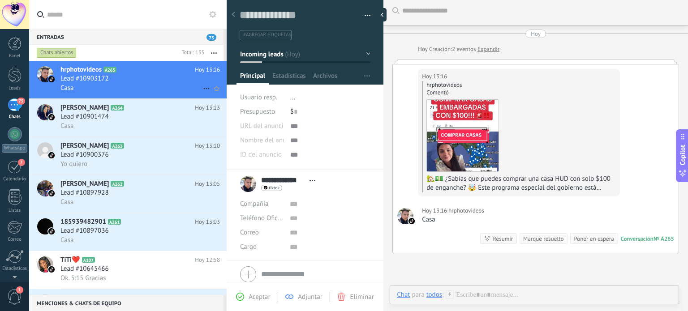
click at [201, 88] on icon at bounding box center [206, 88] width 11 height 11
drag, startPoint x: 223, startPoint y: 96, endPoint x: 162, endPoint y: 123, distance: 66.0
click at [224, 96] on span "[PERSON_NAME] respondió" at bounding box center [255, 94] width 78 height 18
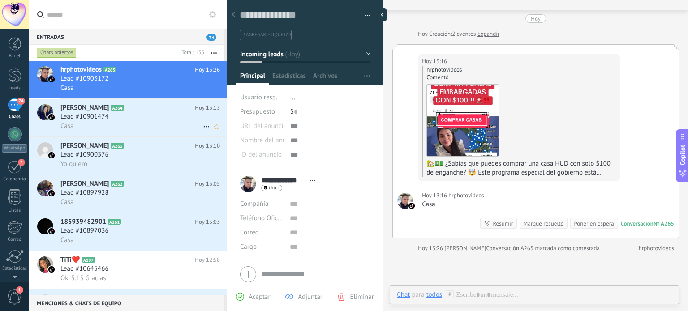
click at [165, 112] on h2 "[PERSON_NAME] A264" at bounding box center [127, 108] width 134 height 9
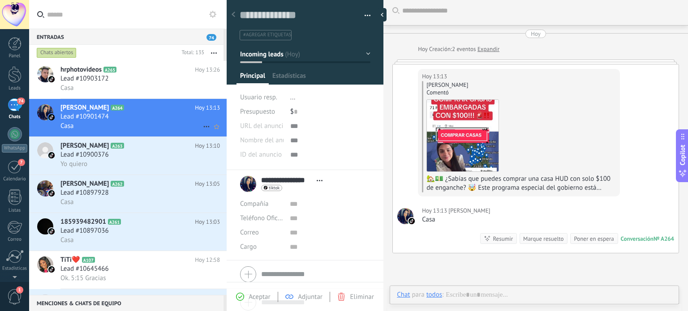
scroll to position [13, 0]
click at [204, 129] on icon at bounding box center [206, 126] width 11 height 11
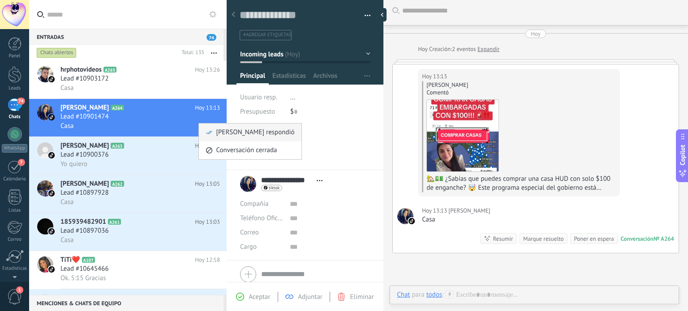
click at [217, 132] on span "[PERSON_NAME] respondió" at bounding box center [255, 133] width 78 height 18
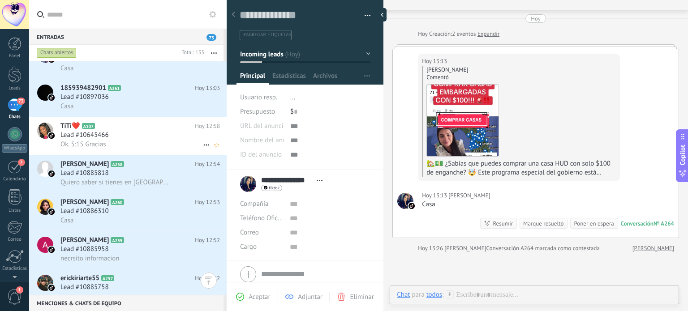
scroll to position [0, 0]
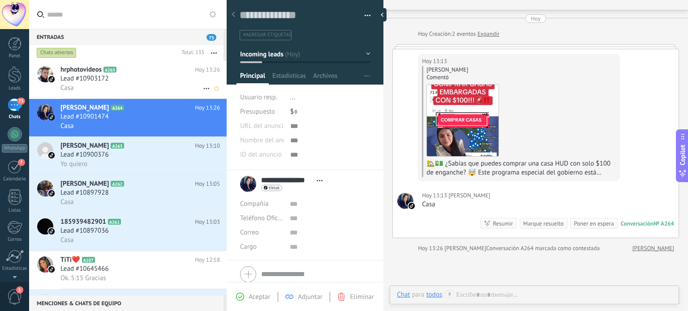
click at [98, 80] on span "Lead #10903172" at bounding box center [84, 78] width 48 height 9
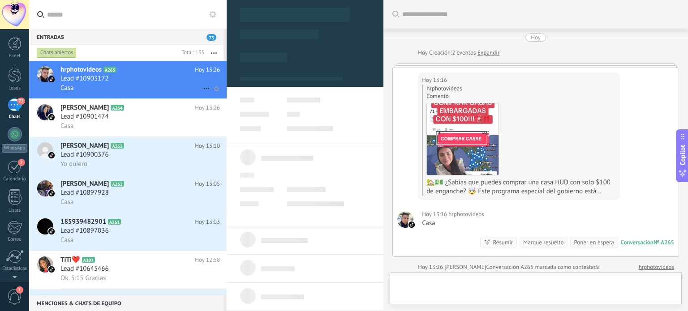
scroll to position [4, 0]
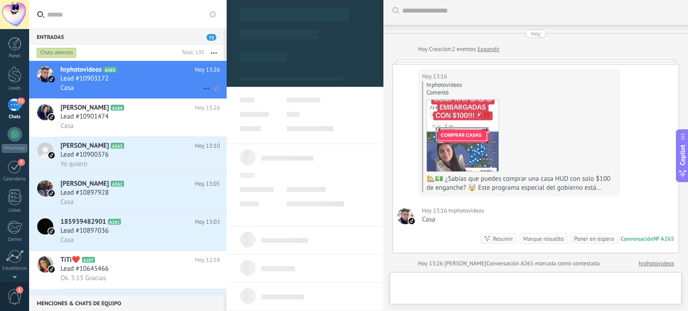
type textarea "**********"
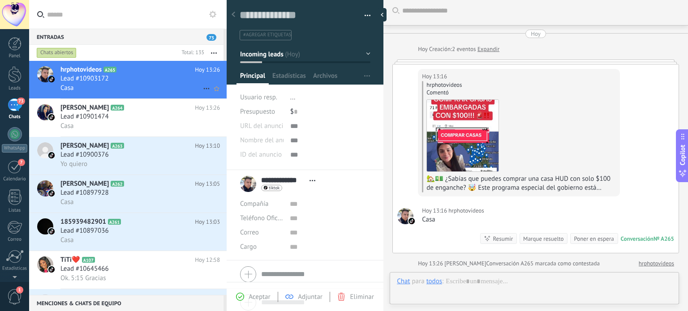
scroll to position [13, 0]
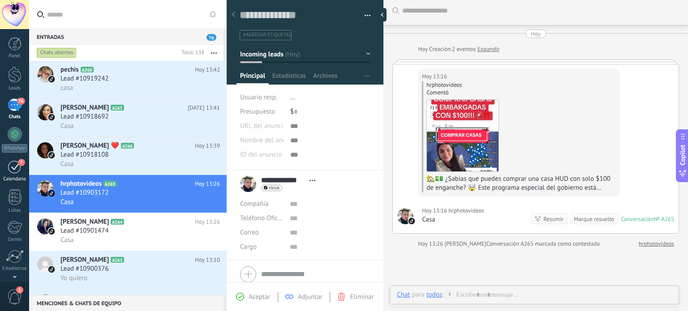
click at [13, 172] on div "7" at bounding box center [15, 167] width 14 height 14
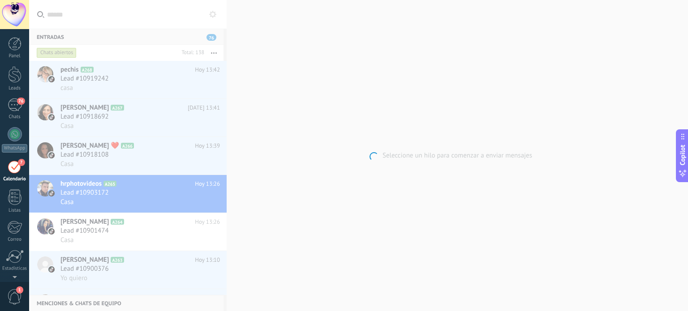
scroll to position [25, 0]
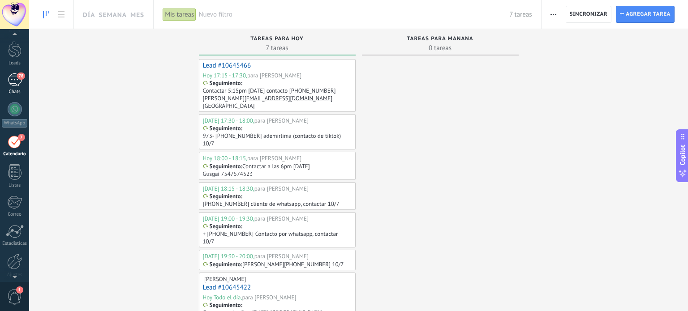
click at [13, 82] on div "78" at bounding box center [15, 79] width 14 height 13
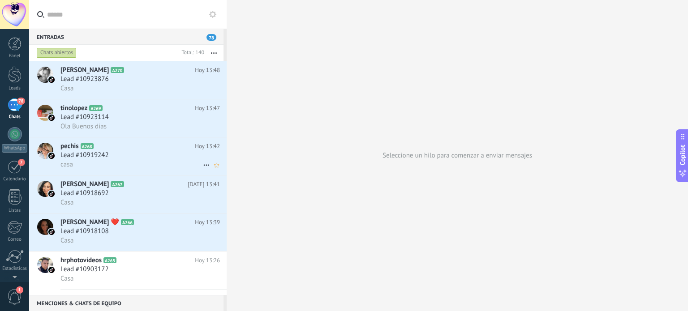
scroll to position [90, 0]
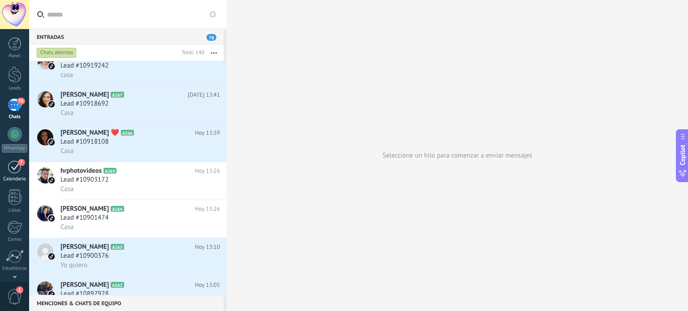
click at [14, 177] on div "Calendario" at bounding box center [15, 180] width 26 height 6
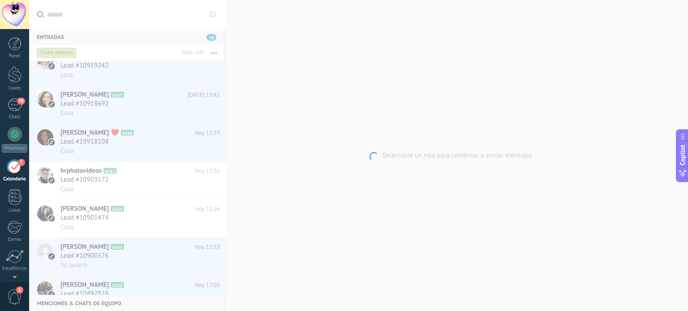
scroll to position [25, 0]
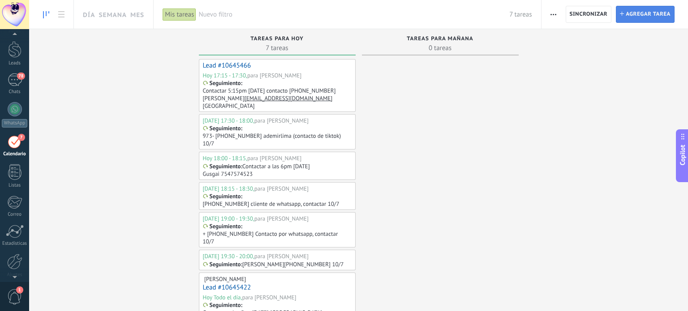
click at [633, 12] on span "Agregar tarea" at bounding box center [648, 14] width 45 height 16
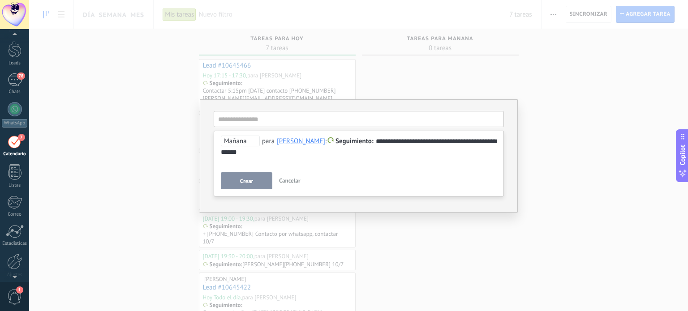
drag, startPoint x: 427, startPoint y: 139, endPoint x: 435, endPoint y: 141, distance: 8.7
click at [426, 140] on div "**********" at bounding box center [359, 147] width 276 height 22
click at [456, 140] on div "**********" at bounding box center [359, 147] width 276 height 22
click at [432, 143] on div "**********" at bounding box center [359, 147] width 276 height 22
drag, startPoint x: 428, startPoint y: 142, endPoint x: 475, endPoint y: 147, distance: 47.3
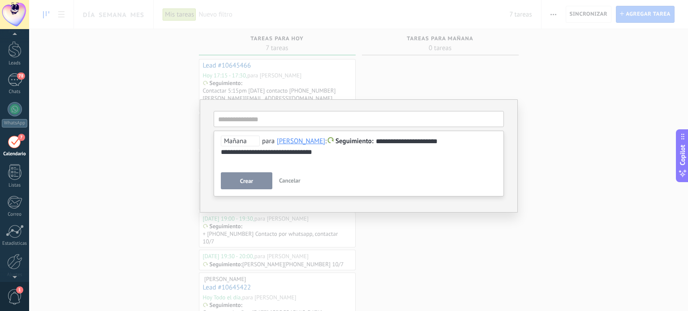
click at [430, 142] on div "**********" at bounding box center [359, 147] width 276 height 22
click at [242, 143] on span "Mañana" at bounding box center [240, 141] width 39 height 11
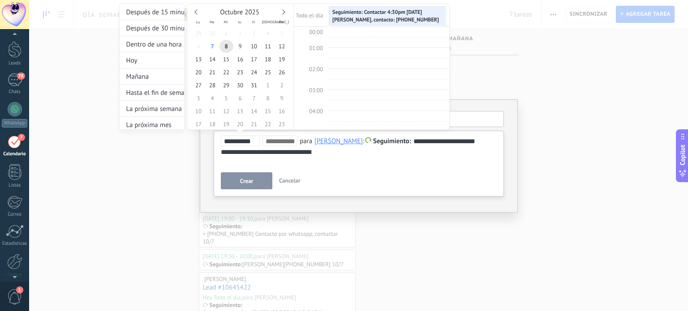
scroll to position [168, 0]
click at [241, 141] on input "**********" at bounding box center [241, 141] width 35 height 7
click at [208, 44] on span "7" at bounding box center [213, 46] width 14 height 13
type input "**********"
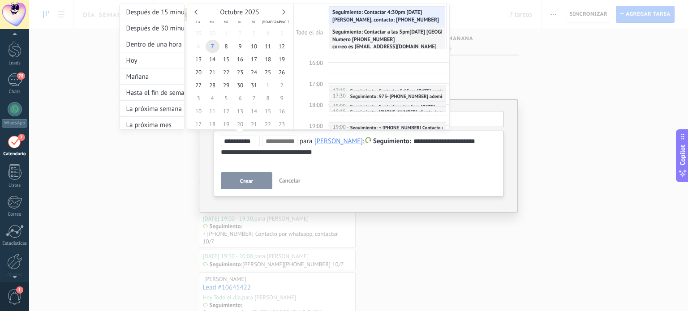
scroll to position [302, 0]
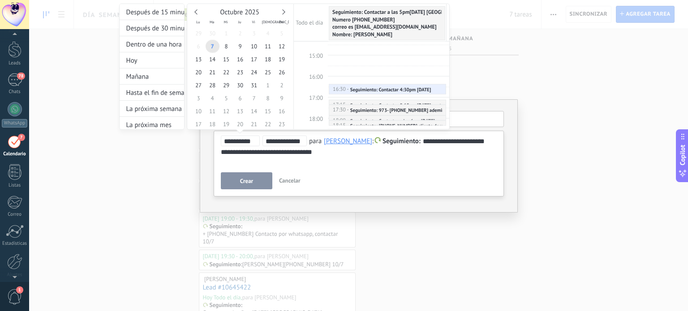
click at [292, 142] on input "**********" at bounding box center [285, 141] width 38 height 7
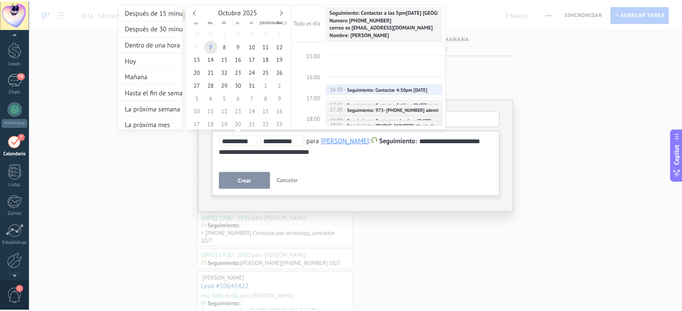
scroll to position [324, 0]
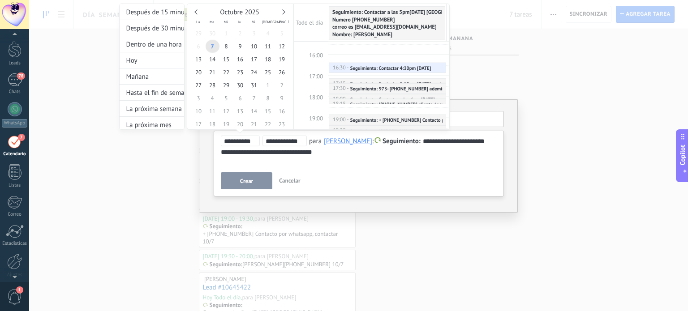
type input "**********"
click at [337, 156] on div at bounding box center [344, 155] width 688 height 311
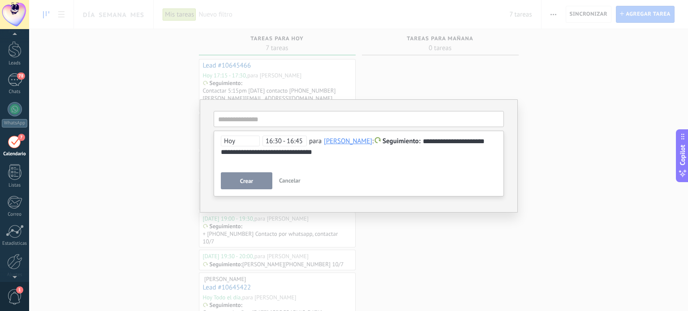
click at [339, 147] on div "**********" at bounding box center [359, 147] width 276 height 22
click at [251, 182] on span "Crear" at bounding box center [246, 181] width 13 height 6
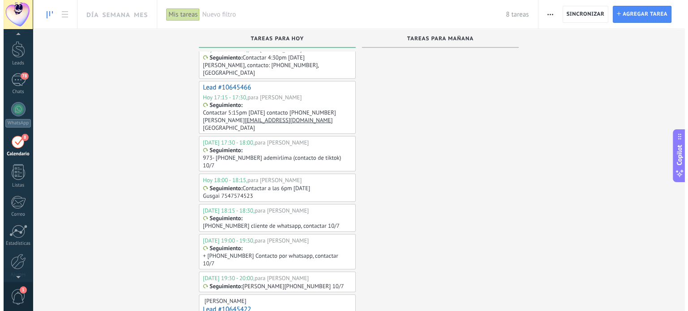
scroll to position [21, 0]
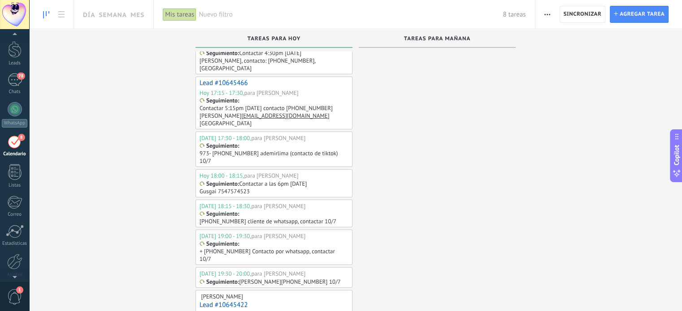
click at [210, 311] on div "Hoy Todo el día," at bounding box center [218, 315] width 39 height 8
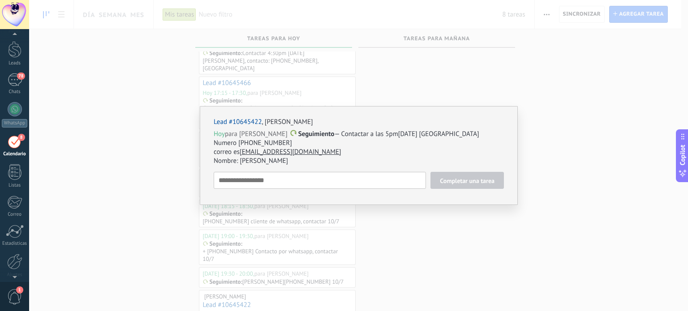
click at [220, 134] on span "Hoy" at bounding box center [219, 134] width 11 height 9
type textarea "**********"
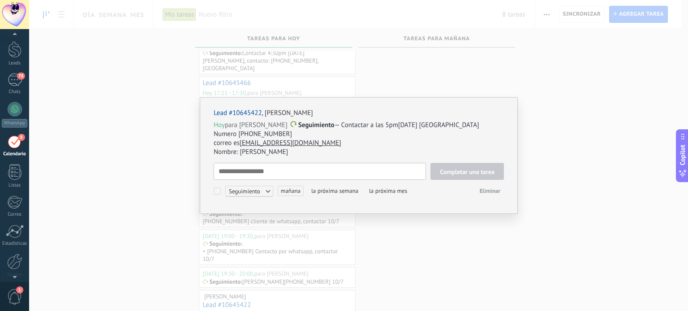
scroll to position [9, 0]
click at [224, 128] on span "Hoy" at bounding box center [219, 125] width 11 height 9
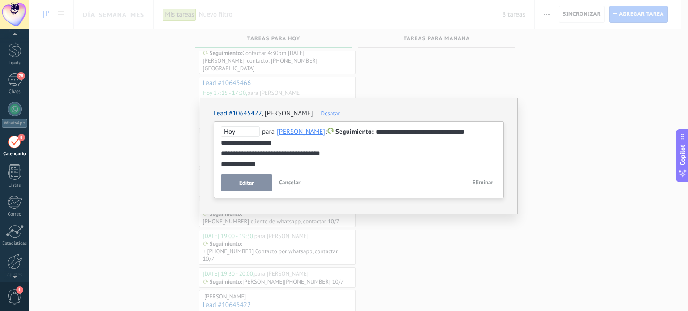
click at [251, 131] on span "Hoy" at bounding box center [240, 131] width 39 height 11
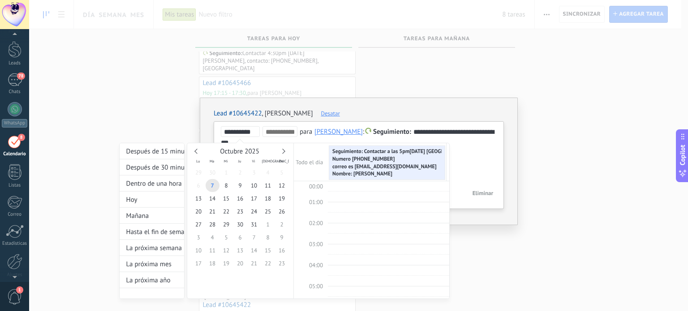
scroll to position [168, 0]
click at [210, 184] on span "7" at bounding box center [213, 185] width 14 height 13
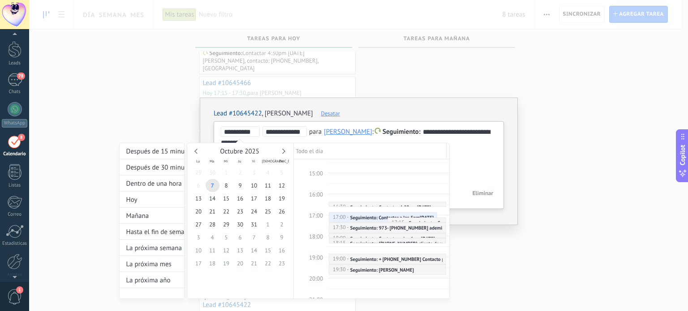
click at [301, 134] on input "**********" at bounding box center [285, 132] width 38 height 7
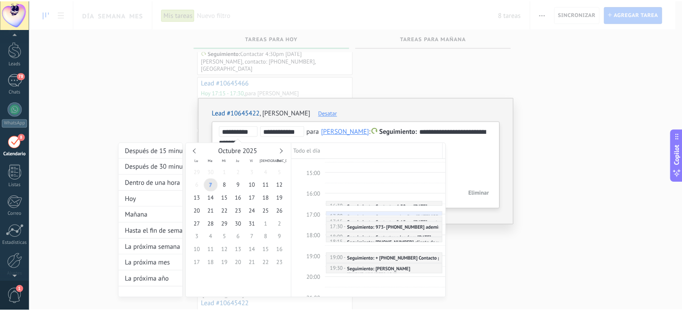
scroll to position [344, 0]
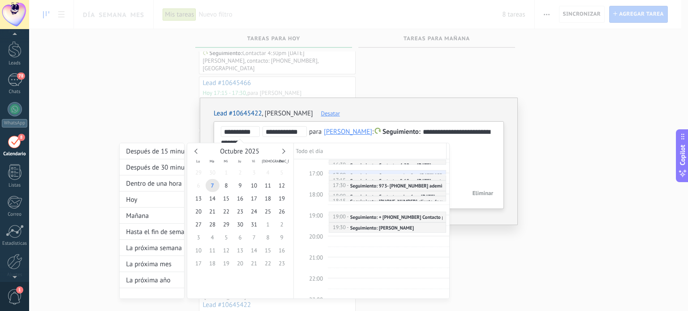
type input "**********"
click at [470, 134] on div at bounding box center [344, 155] width 688 height 311
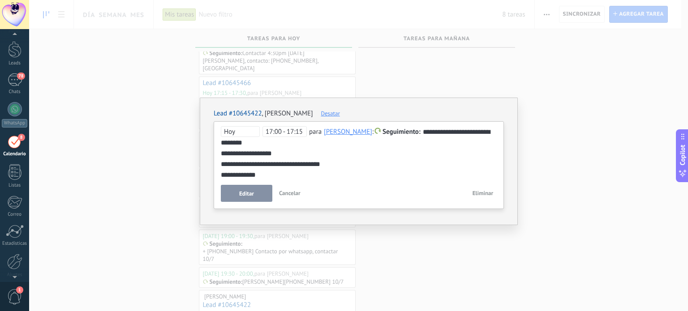
click at [462, 134] on div "**********" at bounding box center [359, 154] width 276 height 54
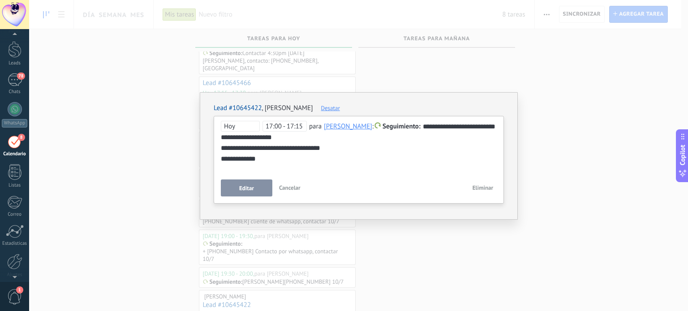
click at [464, 125] on div "**********" at bounding box center [359, 148] width 276 height 54
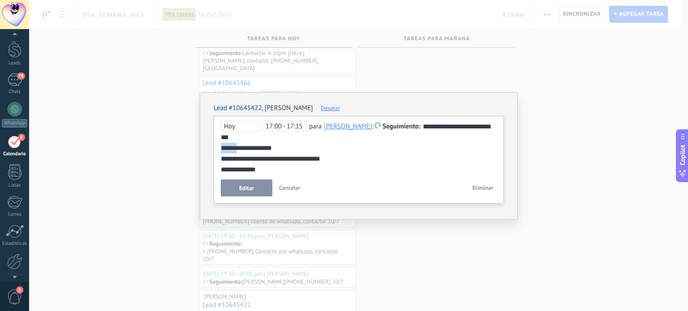
drag, startPoint x: 244, startPoint y: 148, endPoint x: 208, endPoint y: 148, distance: 35.8
click at [208, 148] on div "**********" at bounding box center [359, 156] width 318 height 128
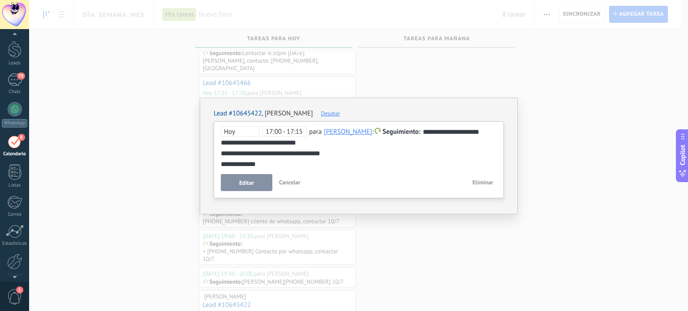
click at [240, 142] on div "**********" at bounding box center [359, 148] width 276 height 43
click at [317, 142] on div "**********" at bounding box center [359, 148] width 276 height 43
click at [247, 155] on div "**********" at bounding box center [359, 148] width 276 height 43
drag, startPoint x: 269, startPoint y: 166, endPoint x: 182, endPoint y: 158, distance: 86.9
click at [200, 160] on div "**********" at bounding box center [359, 156] width 318 height 117
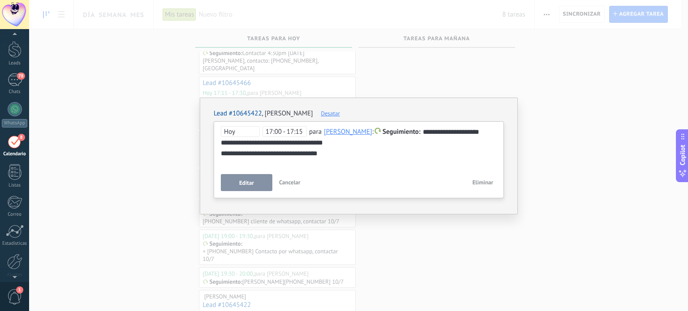
click at [311, 142] on div "**********" at bounding box center [359, 148] width 276 height 43
click at [248, 180] on span "Editar" at bounding box center [246, 183] width 15 height 6
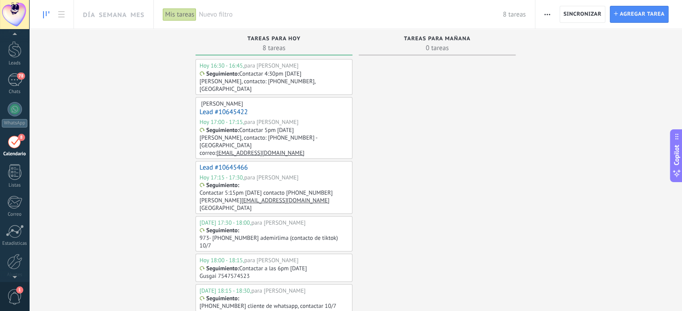
click at [280, 78] on p "[PERSON_NAME], contacto: [PHONE_NUMBER], [GEOGRAPHIC_DATA]" at bounding box center [272, 85] width 147 height 15
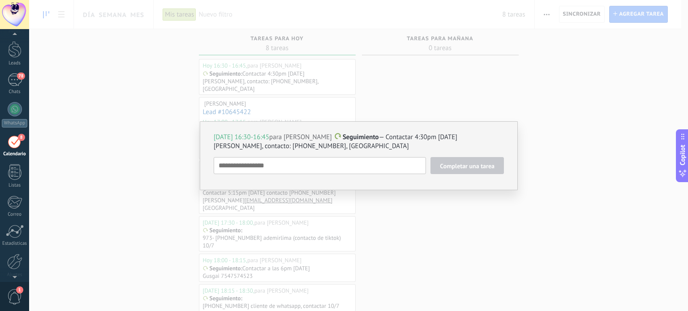
click at [306, 145] on p "[PERSON_NAME], contacto: [PHONE_NUMBER], [GEOGRAPHIC_DATA]" at bounding box center [359, 146] width 290 height 9
type textarea "**********"
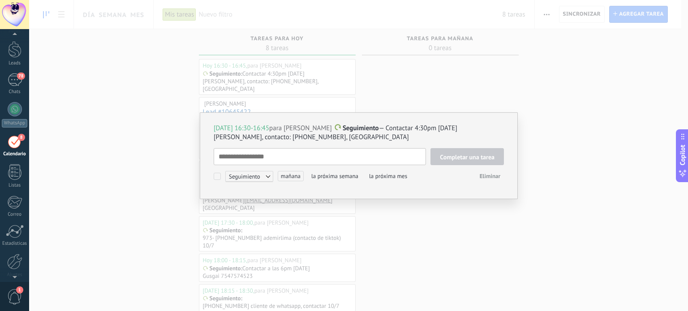
scroll to position [9, 0]
click at [320, 141] on p "[PERSON_NAME], contacto: [PHONE_NUMBER], [GEOGRAPHIC_DATA]" at bounding box center [359, 137] width 290 height 9
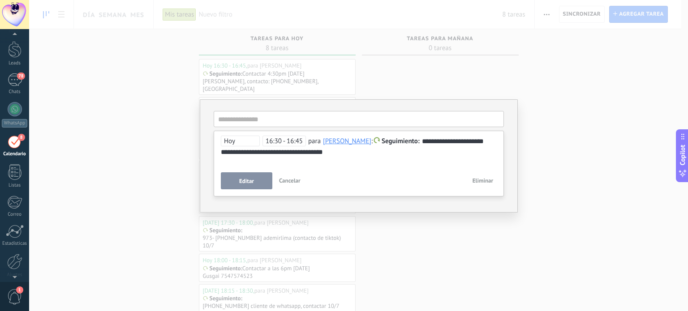
click at [328, 152] on div "**********" at bounding box center [359, 147] width 276 height 22
click at [252, 187] on button "Editar" at bounding box center [247, 181] width 52 height 17
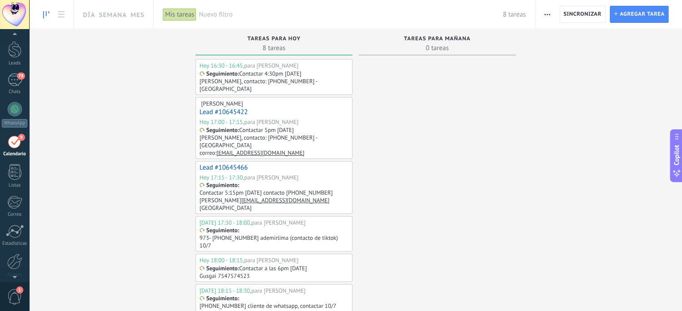
click at [315, 97] on div "️ [PERSON_NAME] Lead #10645422 [DATE] 17:00 - 17:15, para [PERSON_NAME] Seguimi…" at bounding box center [273, 128] width 157 height 62
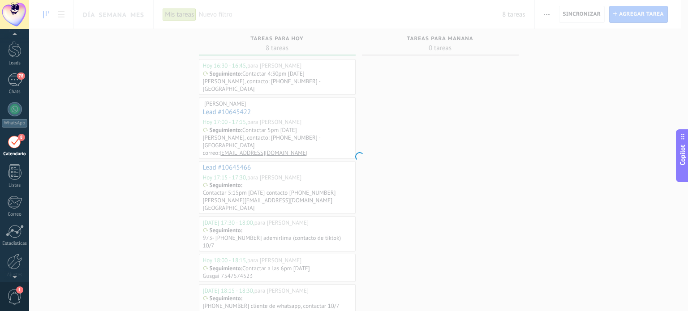
click at [309, 77] on div at bounding box center [358, 155] width 659 height 311
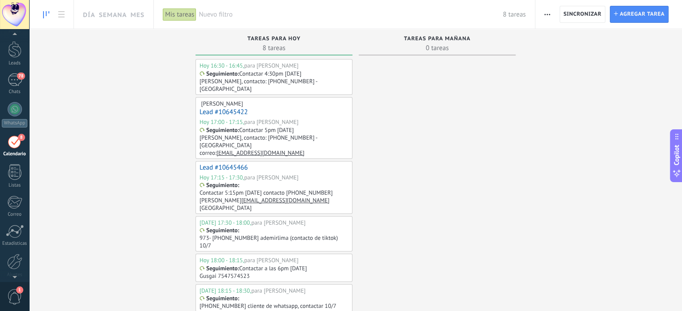
click at [282, 78] on p "[PERSON_NAME], contacto: [PHONE_NUMBER] -[GEOGRAPHIC_DATA]" at bounding box center [272, 85] width 147 height 15
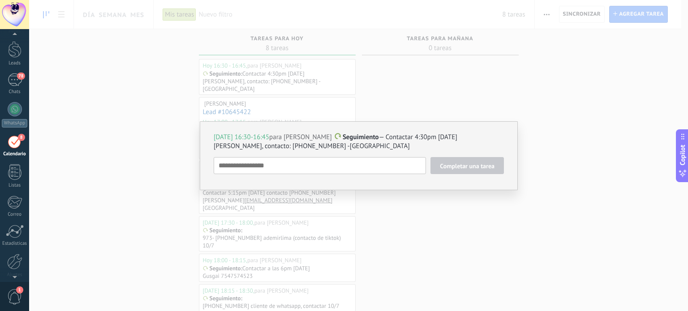
click at [317, 146] on p "[PERSON_NAME], contacto: [PHONE_NUMBER] -[GEOGRAPHIC_DATA]" at bounding box center [359, 146] width 290 height 9
type textarea "**********"
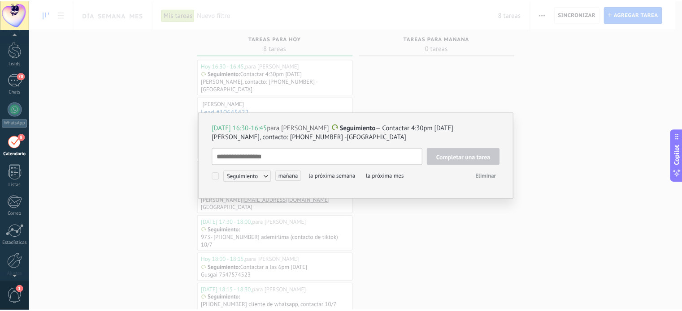
scroll to position [9, 0]
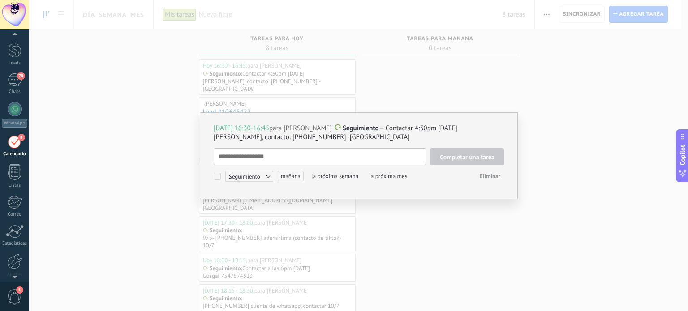
click at [321, 138] on p "[PERSON_NAME], contacto: [PHONE_NUMBER] -[GEOGRAPHIC_DATA]" at bounding box center [359, 137] width 290 height 9
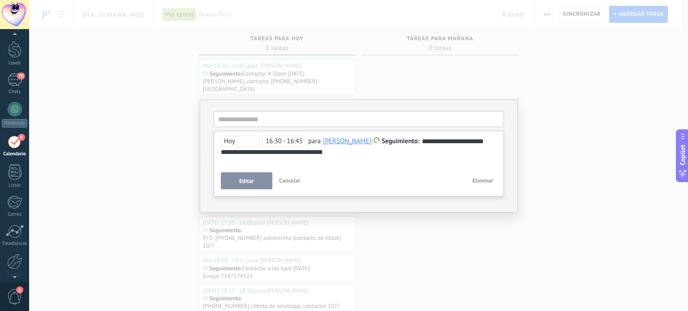
click at [329, 153] on div "**********" at bounding box center [359, 147] width 276 height 22
click at [248, 181] on span "Editar" at bounding box center [246, 181] width 15 height 6
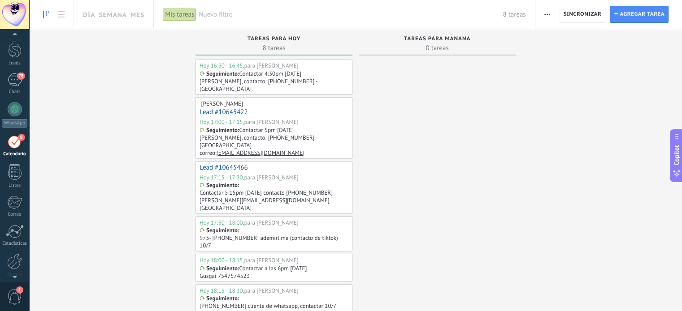
click at [295, 189] on p "Contactar 5:15pm [DATE] contacto [PHONE_NUMBER]" at bounding box center [265, 193] width 133 height 8
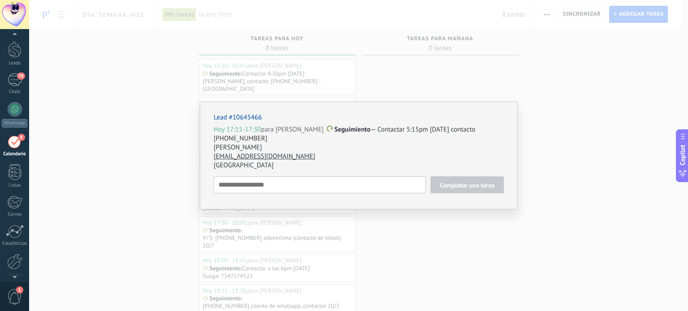
click at [392, 132] on p "Hoy 17:15-17:30 para Maria Ballester Seguimiento — Contactar 5:15pm 10/7 contac…" at bounding box center [359, 134] width 290 height 18
type textarea "**********"
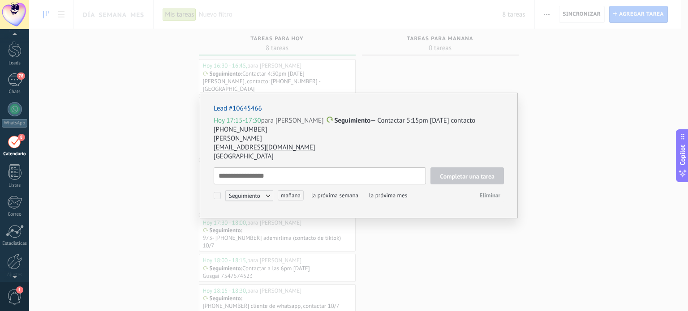
scroll to position [9, 0]
click at [422, 120] on p "Hoy 17:15-17:30 para Maria Ballester Seguimiento — Contactar 5:15pm 10/7 contac…" at bounding box center [359, 126] width 290 height 18
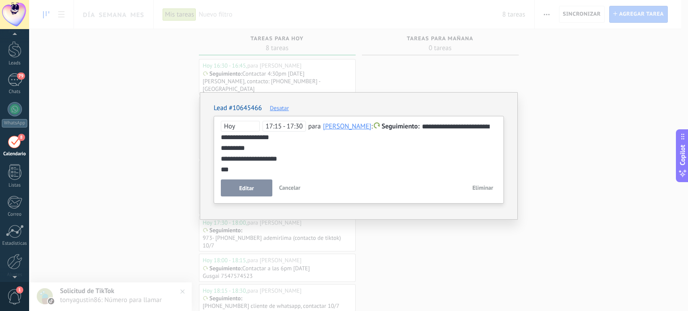
click at [467, 128] on div "**********" at bounding box center [359, 148] width 276 height 54
drag, startPoint x: 250, startPoint y: 150, endPoint x: 216, endPoint y: 149, distance: 34.1
click at [216, 149] on div "**********" at bounding box center [359, 160] width 290 height 88
click at [219, 138] on div "**********" at bounding box center [359, 160] width 290 height 88
click at [222, 138] on div "**********" at bounding box center [359, 148] width 276 height 54
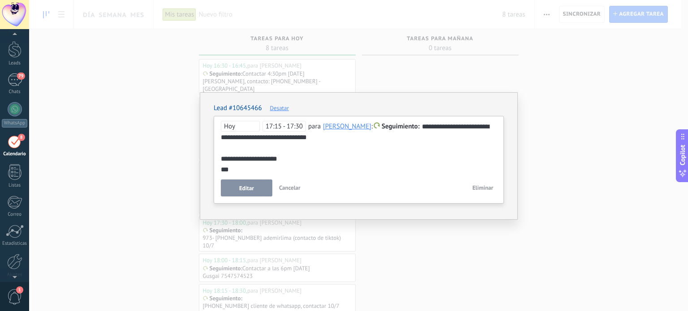
click at [323, 138] on div "**********" at bounding box center [359, 148] width 276 height 54
drag, startPoint x: 236, startPoint y: 171, endPoint x: 198, endPoint y: 160, distance: 39.7
click at [210, 170] on div "**********" at bounding box center [359, 156] width 318 height 128
click at [224, 157] on div "**********" at bounding box center [359, 148] width 276 height 54
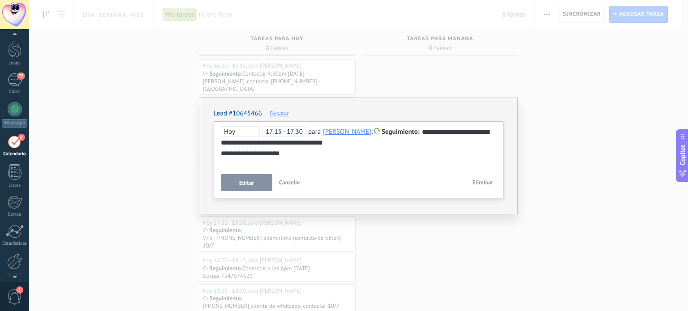
click at [246, 181] on span "Editar" at bounding box center [246, 183] width 15 height 6
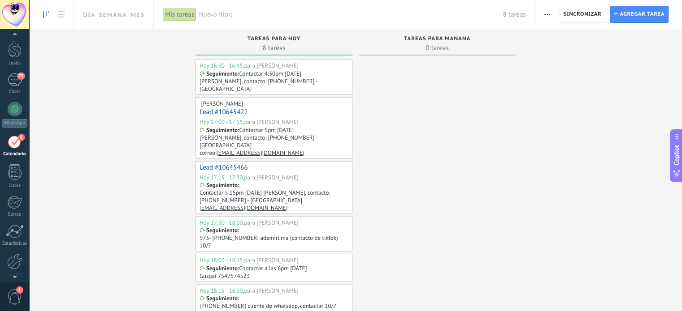
click at [283, 189] on p "Contactar 5:15pm 10/7 Alexandra, contacto: 347-370-6371 - NYC" at bounding box center [272, 196] width 147 height 15
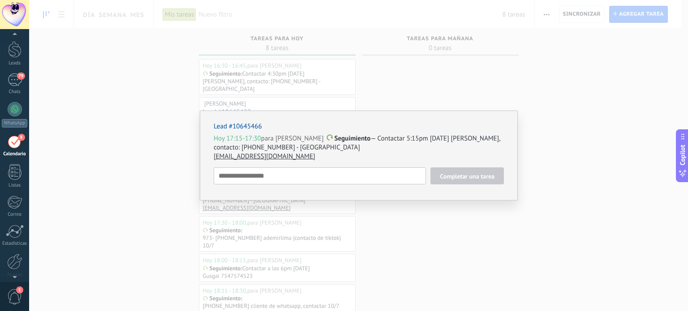
click at [386, 137] on p "Hoy 17:15-17:30 para Maria Ballester Seguimiento — Contactar 5:15pm 10/7 Alexan…" at bounding box center [359, 143] width 290 height 18
type textarea "**********"
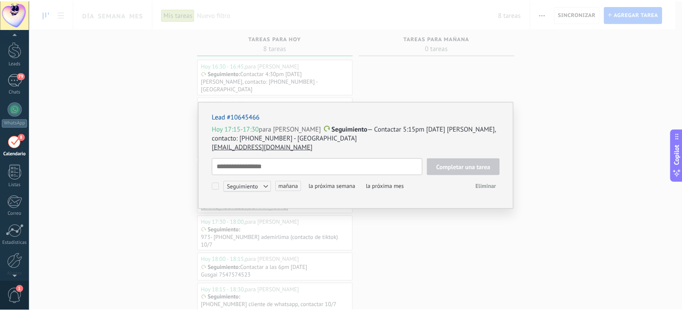
scroll to position [9, 0]
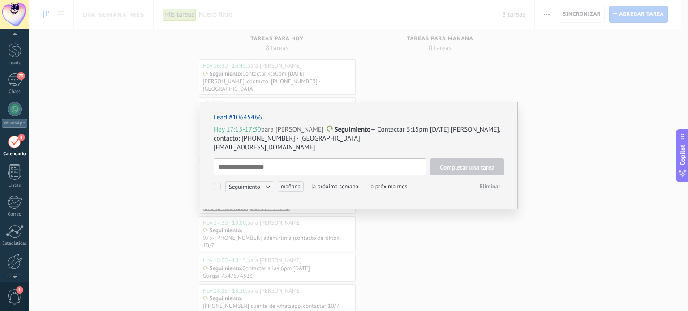
click at [449, 130] on p "Hoy 17:15-17:30 para Maria Ballester Seguimiento — Contactar 5:15pm 10/7 Alexan…" at bounding box center [359, 134] width 290 height 18
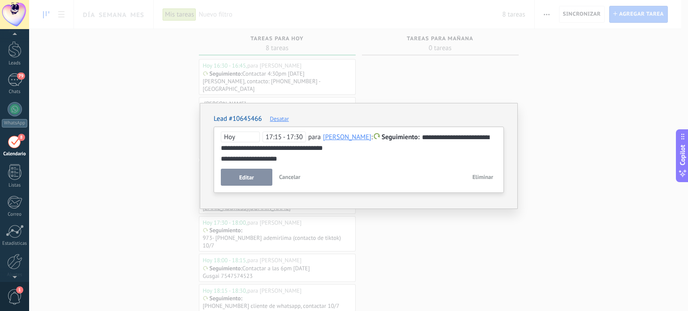
click at [487, 139] on div "**********" at bounding box center [359, 148] width 276 height 32
click at [251, 176] on span "Editar" at bounding box center [246, 178] width 15 height 6
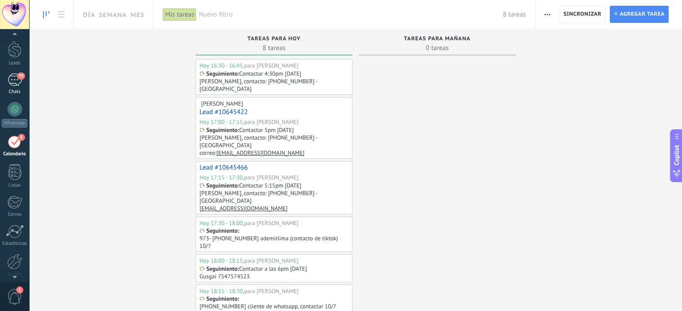
click at [19, 83] on div "79" at bounding box center [15, 79] width 14 height 13
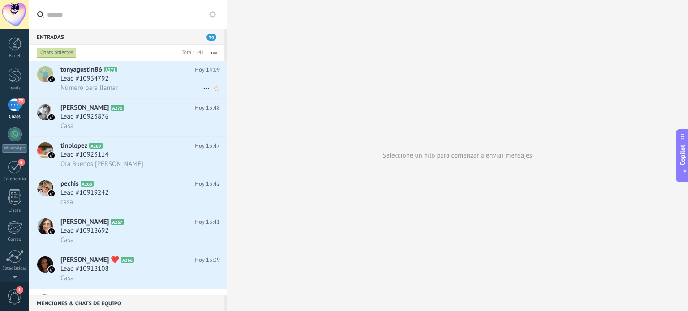
click at [105, 89] on span "Número para llamar" at bounding box center [88, 88] width 57 height 9
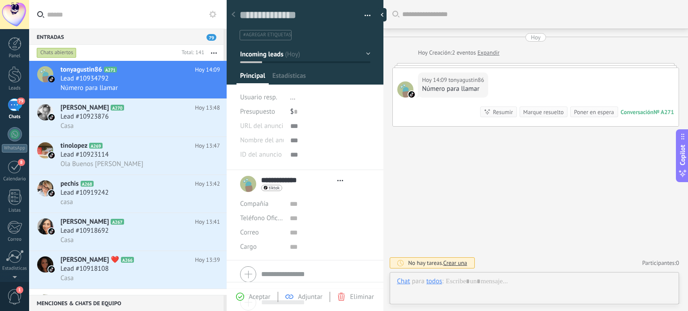
type textarea "**********"
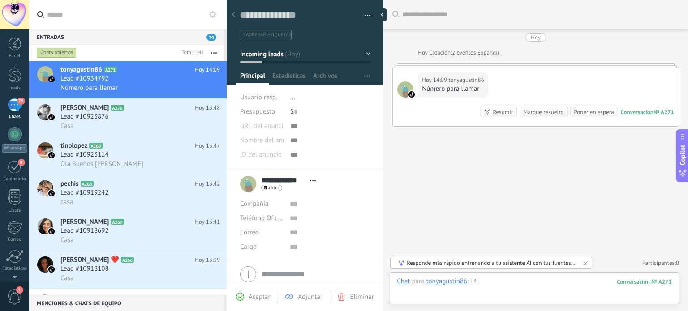
click at [496, 288] on div at bounding box center [534, 290] width 275 height 27
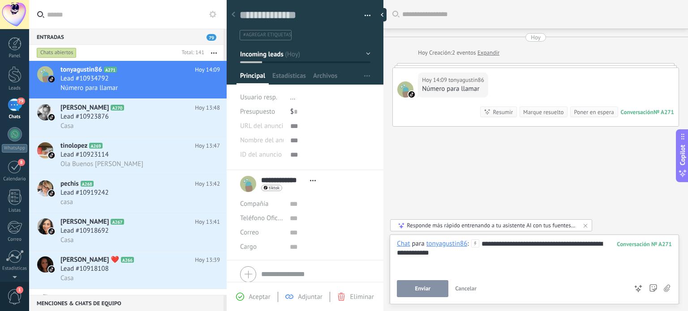
click at [593, 244] on div "**********" at bounding box center [534, 257] width 275 height 34
click at [478, 249] on div "**********" at bounding box center [534, 253] width 275 height 9
click at [650, 288] on use at bounding box center [653, 288] width 7 height 7
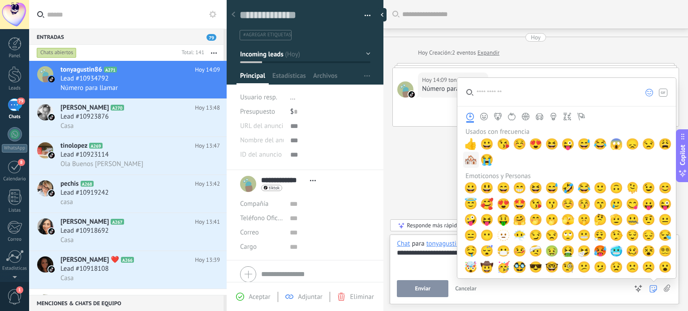
click at [474, 161] on span "🏘️" at bounding box center [470, 160] width 13 height 13
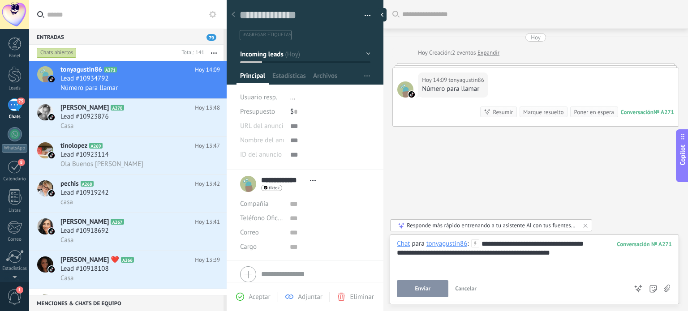
click at [427, 263] on div "**********" at bounding box center [534, 257] width 275 height 34
drag, startPoint x: 468, startPoint y: 254, endPoint x: 380, endPoint y: 244, distance: 87.9
click at [380, 247] on div "Guardar y crear Imprimir Administrar etiquetas" at bounding box center [458, 155] width 462 height 311
click at [419, 297] on button "Enviar" at bounding box center [423, 289] width 52 height 17
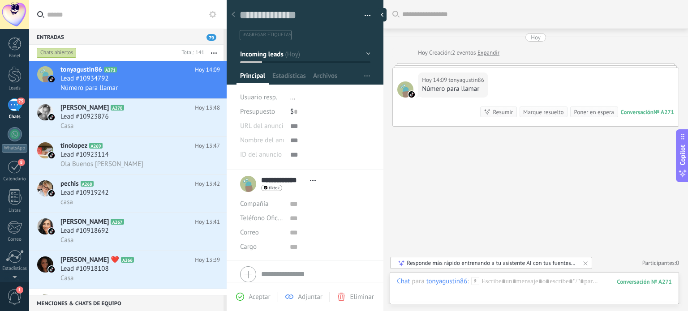
scroll to position [11, 0]
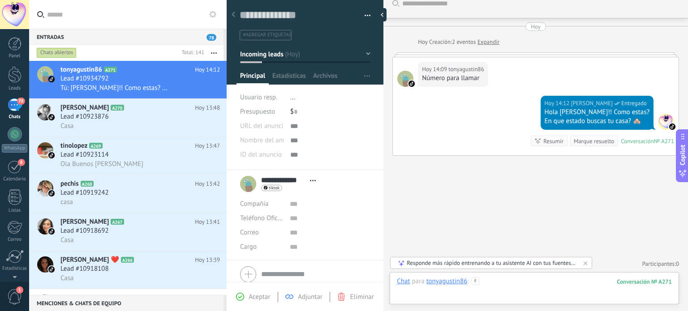
click at [499, 284] on div at bounding box center [534, 290] width 275 height 27
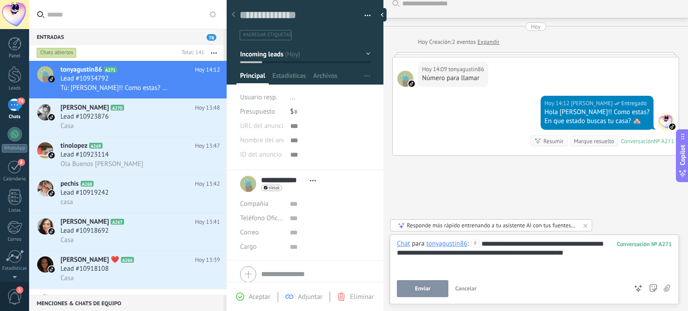
click at [464, 259] on div "**********" at bounding box center [534, 257] width 275 height 34
click at [410, 288] on button "Enviar" at bounding box center [423, 289] width 52 height 17
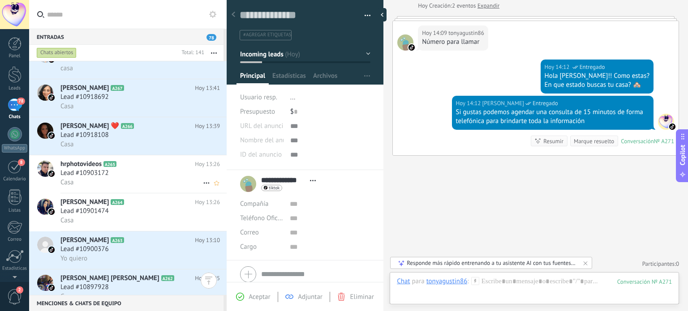
scroll to position [0, 0]
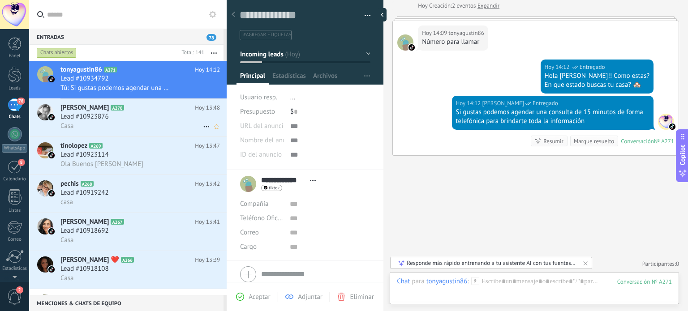
click at [122, 124] on div "Casa" at bounding box center [140, 125] width 160 height 9
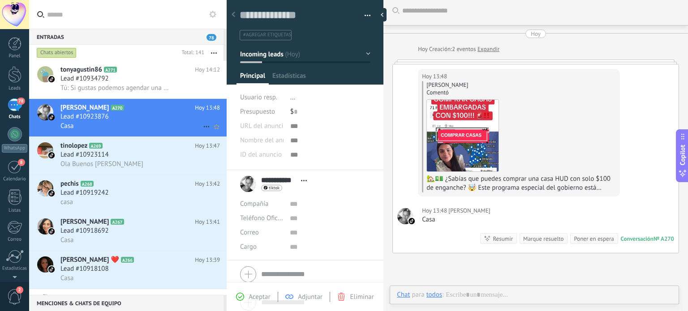
scroll to position [13, 0]
click at [201, 131] on icon at bounding box center [206, 126] width 11 height 11
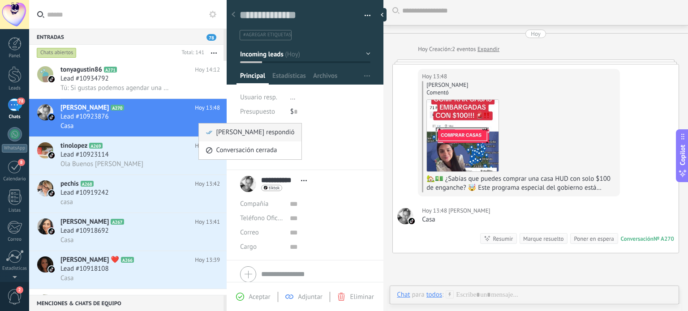
click at [216, 132] on span "[PERSON_NAME] respondió" at bounding box center [255, 133] width 78 height 18
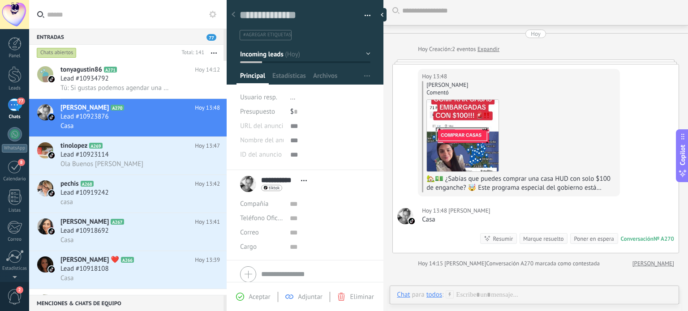
scroll to position [19, 0]
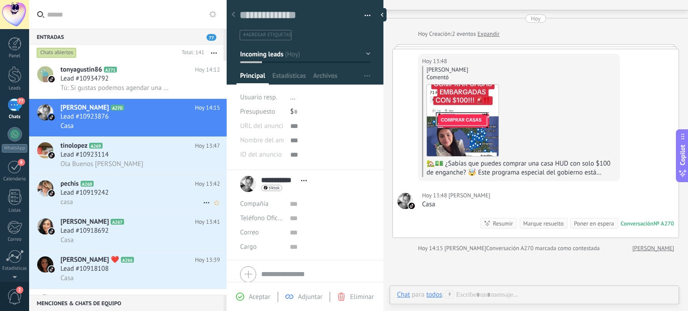
click at [91, 203] on div "casa" at bounding box center [140, 202] width 160 height 9
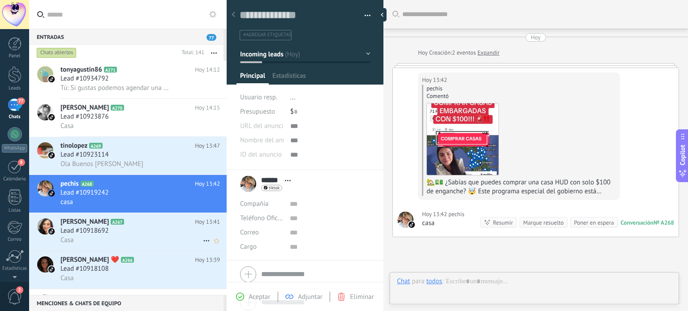
scroll to position [13, 0]
click at [201, 204] on icon at bounding box center [206, 203] width 11 height 11
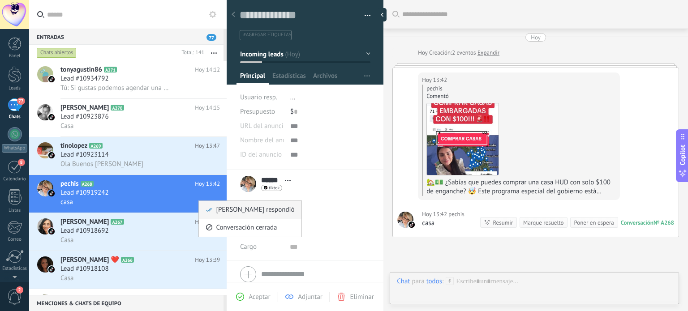
click at [211, 209] on use at bounding box center [209, 210] width 6 height 4
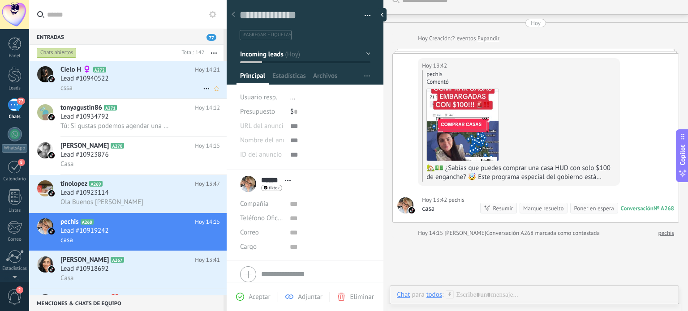
click at [127, 88] on div "cssa" at bounding box center [140, 87] width 160 height 9
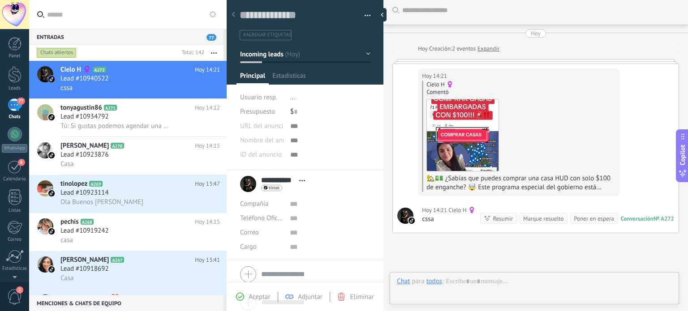
scroll to position [13, 0]
click at [201, 86] on icon at bounding box center [206, 88] width 11 height 11
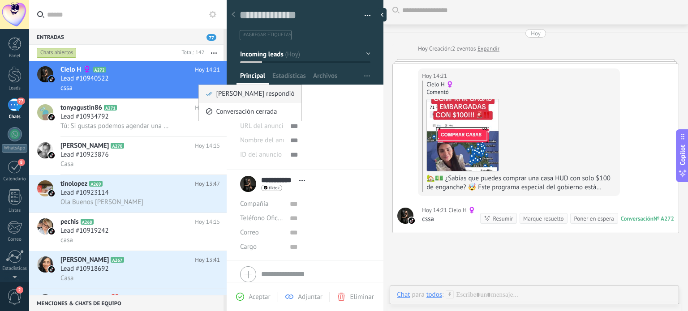
click at [225, 95] on span "[PERSON_NAME] respondió" at bounding box center [255, 94] width 78 height 18
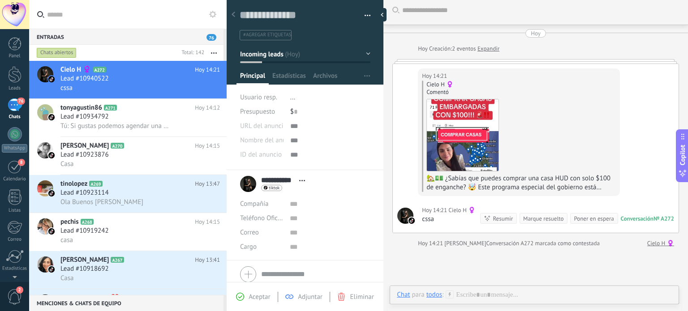
scroll to position [19, 0]
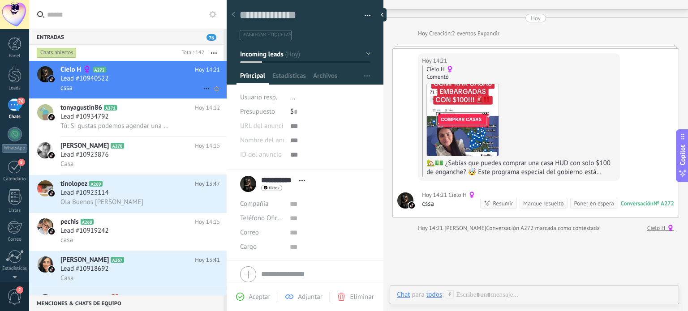
drag, startPoint x: 134, startPoint y: 109, endPoint x: 215, endPoint y: 99, distance: 81.4
click at [134, 110] on h2 "tonyagustin86 A271" at bounding box center [127, 108] width 134 height 9
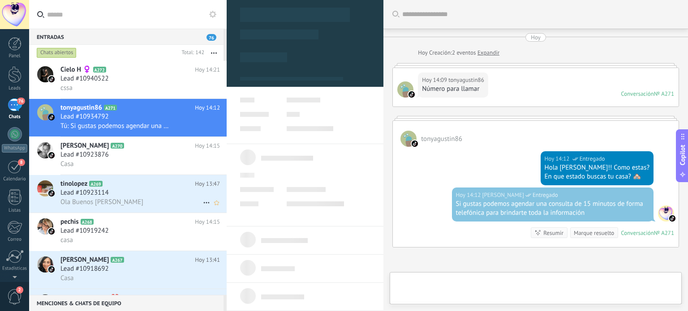
type textarea "**********"
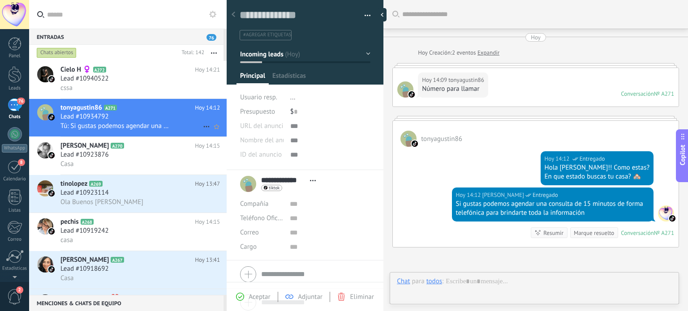
scroll to position [91, 0]
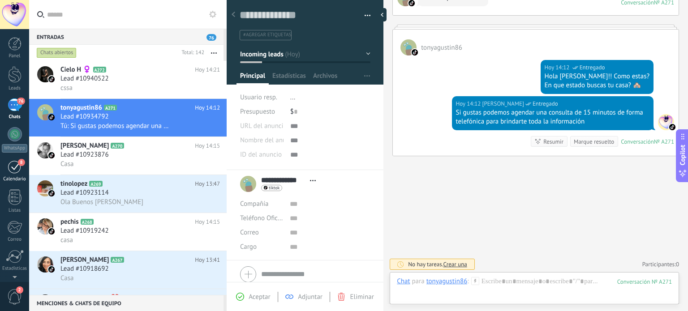
click at [13, 170] on div "8" at bounding box center [15, 167] width 14 height 14
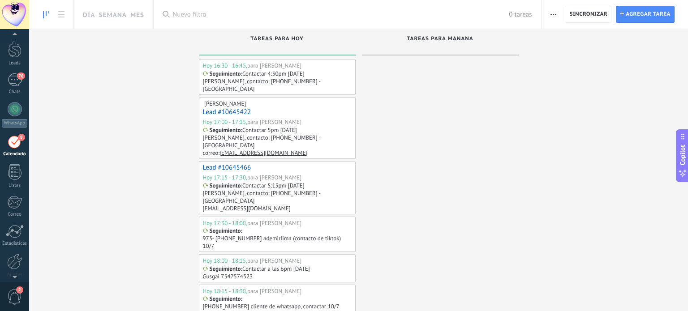
scroll to position [25, 0]
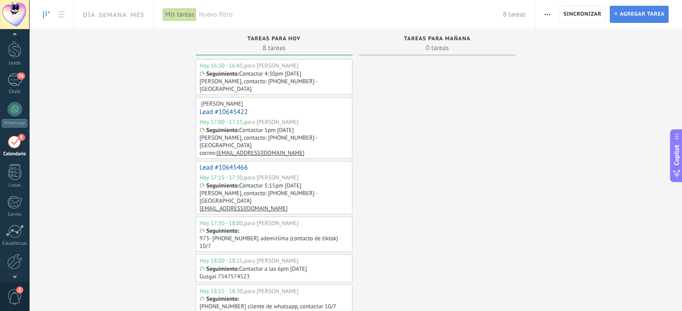
click at [622, 15] on span "Agregar tarea" at bounding box center [641, 14] width 45 height 16
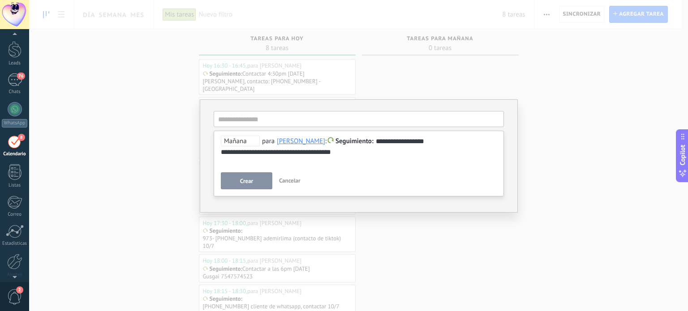
click at [232, 143] on span "Mañana" at bounding box center [240, 141] width 39 height 11
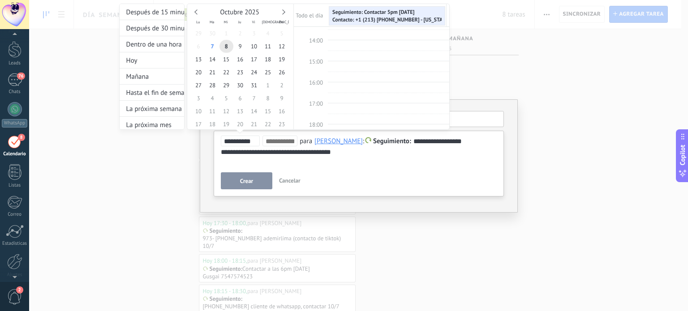
scroll to position [302, 0]
type input "**********"
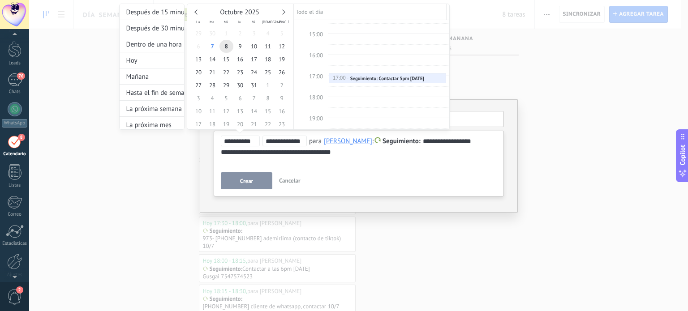
click at [254, 179] on div at bounding box center [344, 155] width 688 height 311
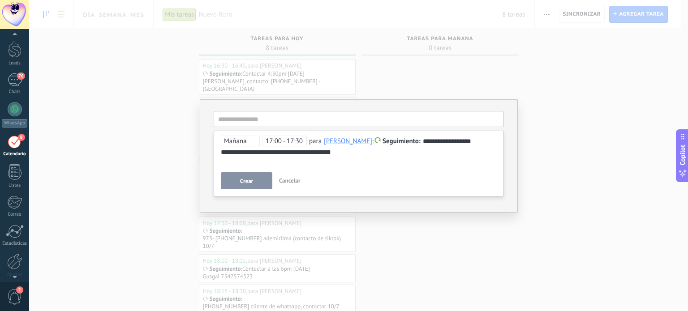
click at [238, 180] on button "Crear" at bounding box center [247, 181] width 52 height 17
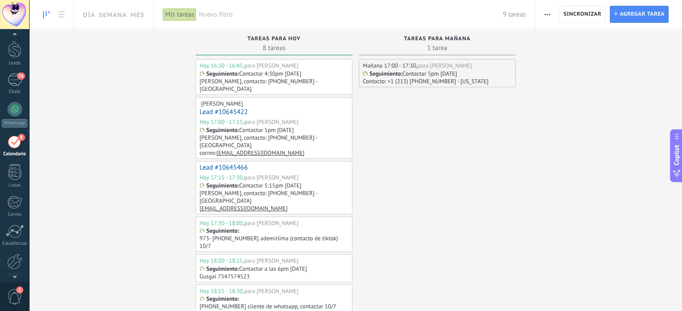
click at [426, 76] on p "Contactar 5pm 10/8" at bounding box center [429, 74] width 55 height 8
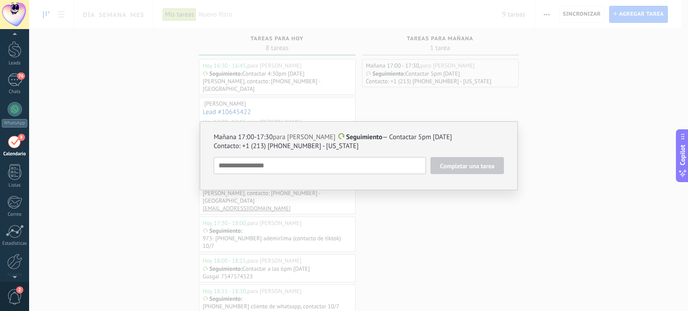
click at [267, 138] on span "Mañana 17:00-17:30" at bounding box center [243, 137] width 59 height 9
type textarea "**********"
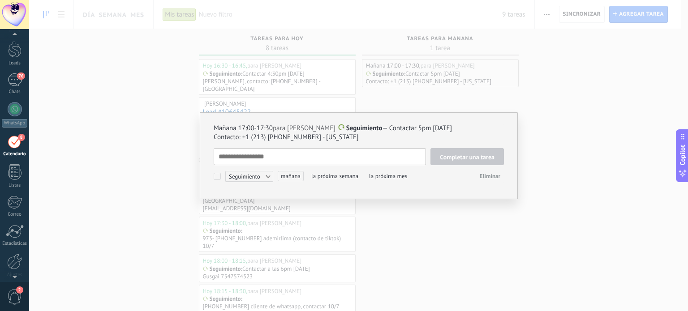
scroll to position [9, 0]
click at [272, 129] on span "Mañana 17:00-17:30" at bounding box center [243, 128] width 59 height 9
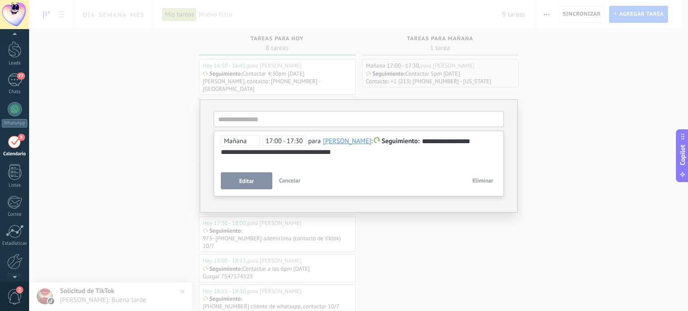
click at [302, 141] on span "17:00 - 17:30" at bounding box center [284, 141] width 43 height 11
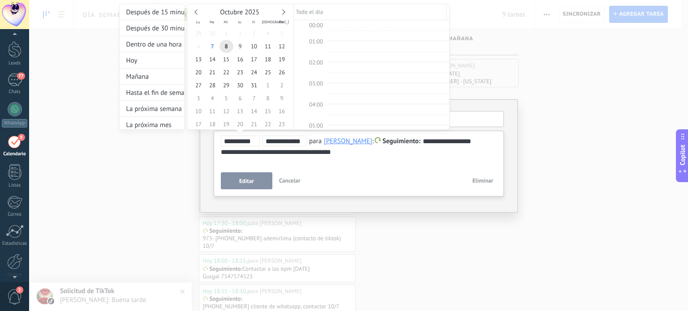
scroll to position [344, 0]
type input "**********"
click at [257, 181] on div at bounding box center [344, 155] width 688 height 311
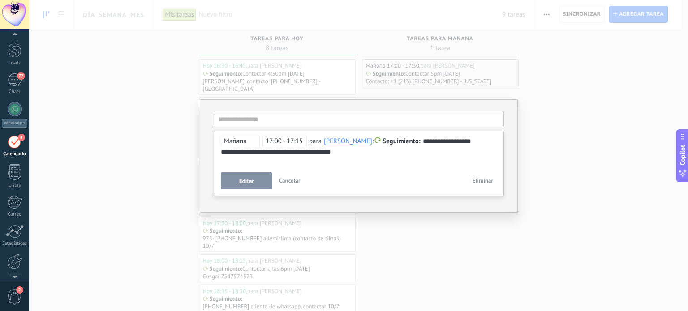
click at [242, 178] on span "Editar" at bounding box center [246, 181] width 15 height 6
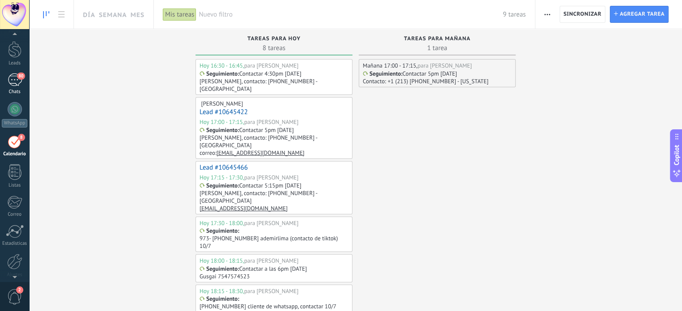
click at [11, 77] on div "80" at bounding box center [15, 79] width 14 height 13
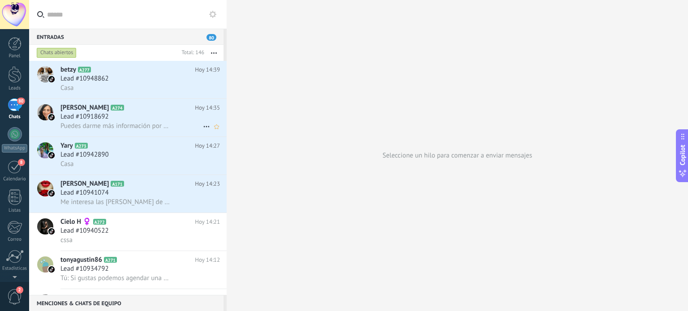
click at [130, 121] on div "Lead #10918692" at bounding box center [140, 116] width 160 height 9
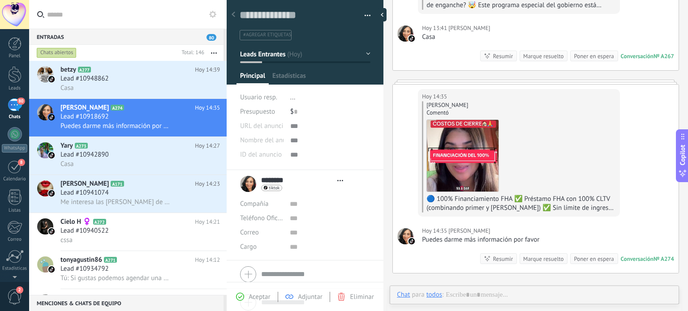
scroll to position [13, 0]
click at [203, 125] on icon at bounding box center [206, 126] width 11 height 11
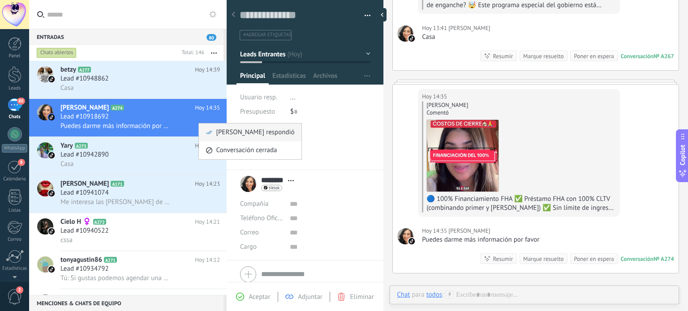
click at [242, 133] on span "[PERSON_NAME] respondió" at bounding box center [255, 133] width 78 height 18
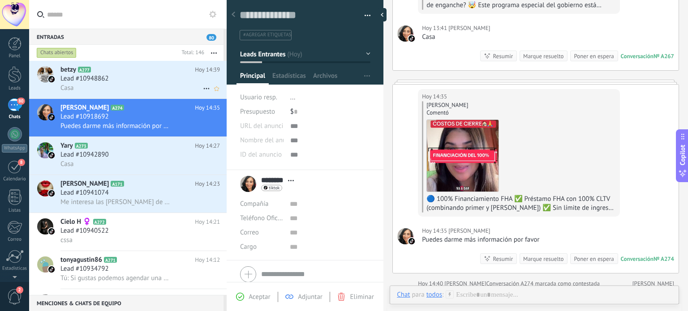
scroll to position [201, 0]
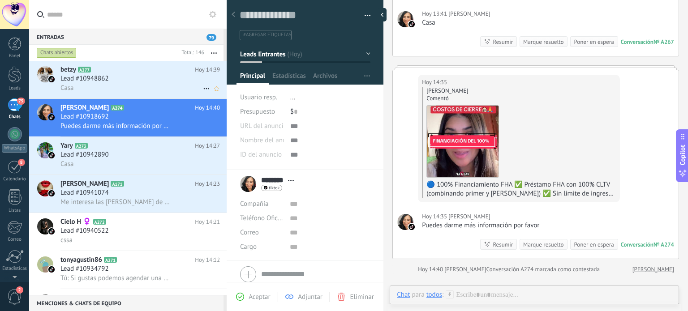
click at [103, 82] on span "Lead #10948862" at bounding box center [84, 78] width 48 height 9
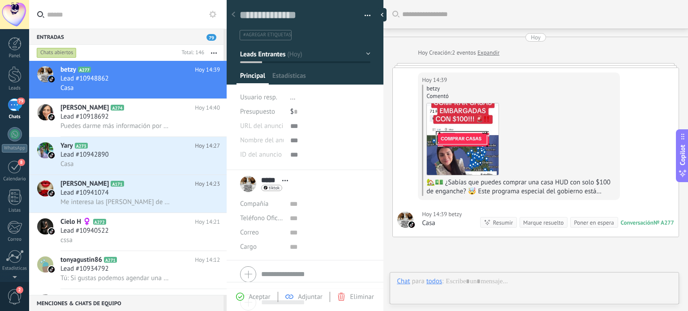
scroll to position [13, 0]
click at [203, 89] on use at bounding box center [206, 88] width 6 height 1
click at [213, 92] on div "[PERSON_NAME] respondió" at bounding box center [250, 94] width 89 height 18
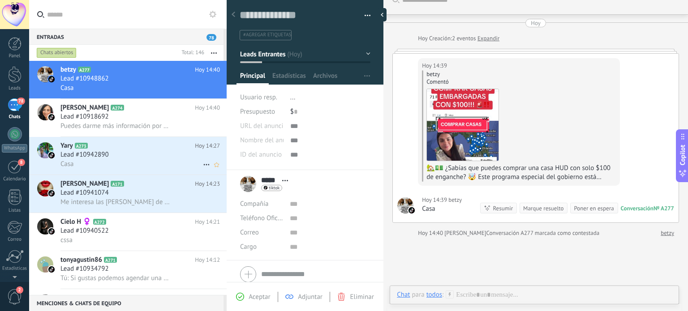
click at [137, 152] on div "Lead #10942890" at bounding box center [140, 155] width 160 height 9
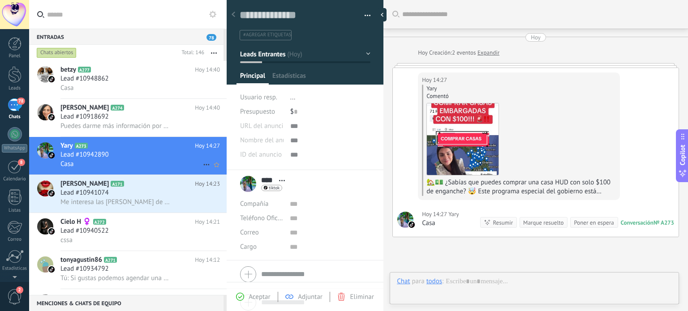
scroll to position [13, 0]
click at [203, 164] on icon at bounding box center [206, 165] width 11 height 11
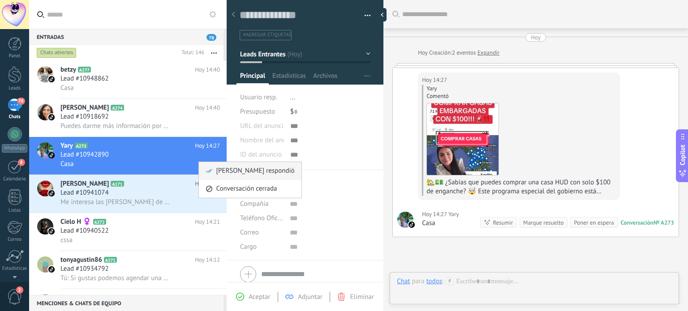
click at [249, 168] on span "[PERSON_NAME] respondió" at bounding box center [255, 171] width 78 height 18
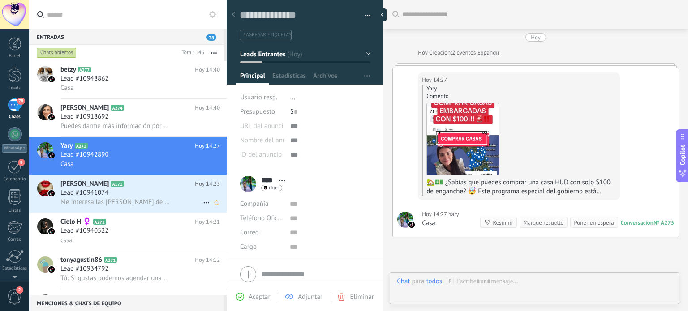
scroll to position [14, 0]
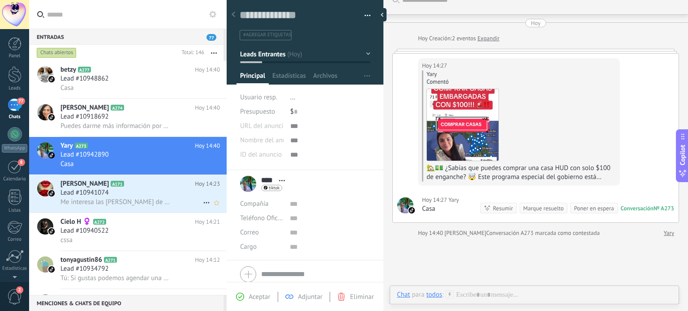
click at [143, 197] on div "Lead #10941074" at bounding box center [140, 193] width 160 height 9
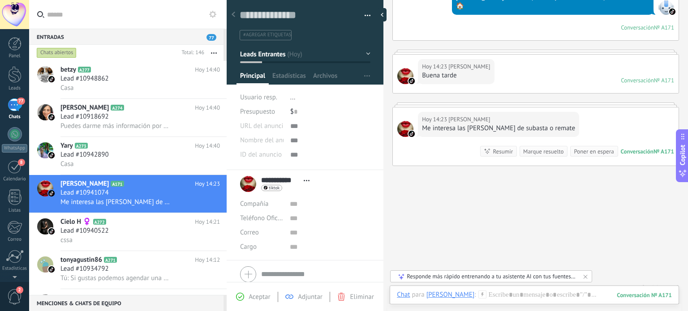
scroll to position [119, 0]
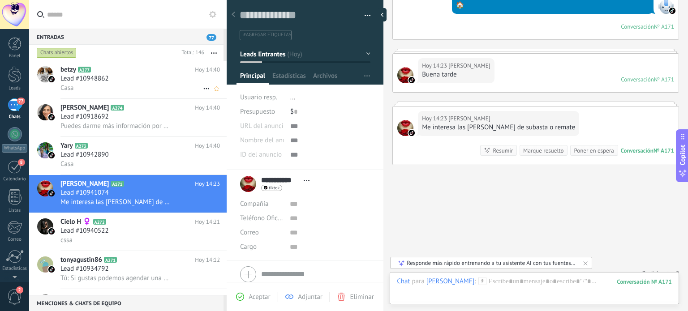
click at [120, 87] on div "Casa" at bounding box center [140, 87] width 160 height 9
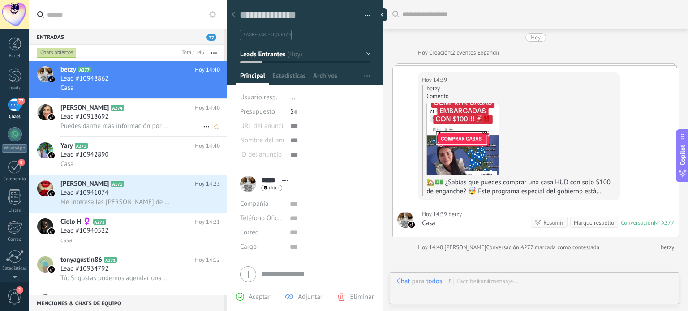
click at [122, 134] on div "lissette A274 Hoy 14:40 Lead #10918692 Puedes darme más información por favor" at bounding box center [143, 118] width 166 height 38
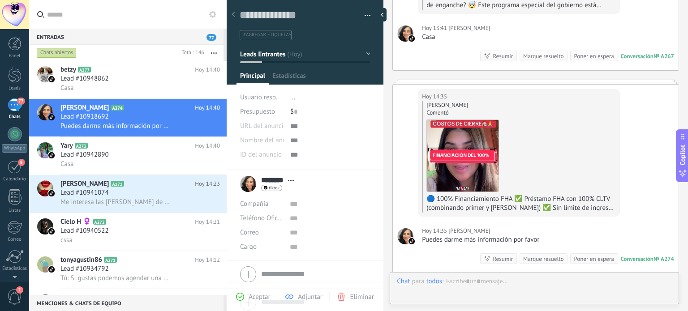
scroll to position [13, 0]
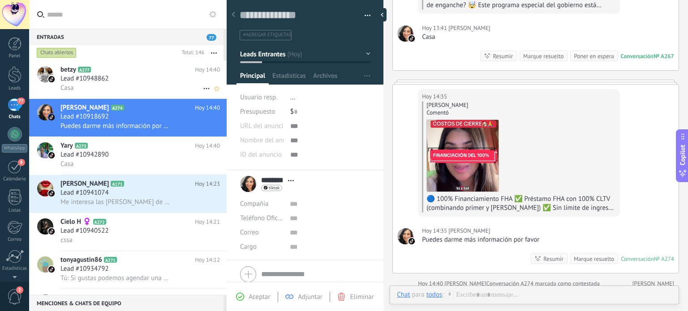
click at [137, 87] on div "Casa" at bounding box center [140, 87] width 160 height 9
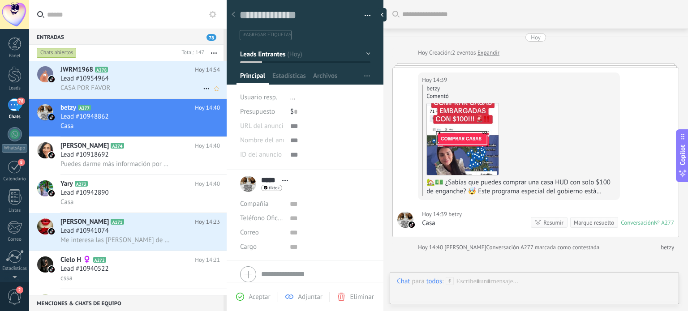
click at [100, 89] on span "CASA POR FAVOR" at bounding box center [85, 88] width 50 height 9
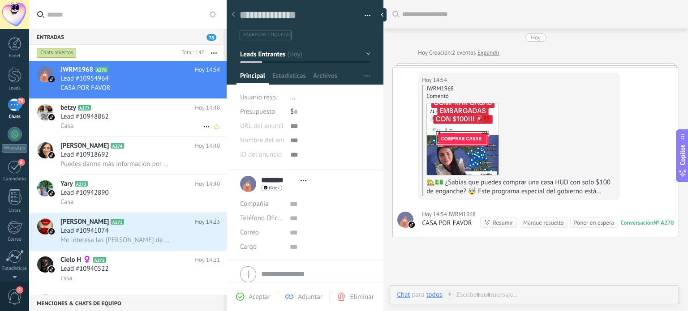
scroll to position [4, 0]
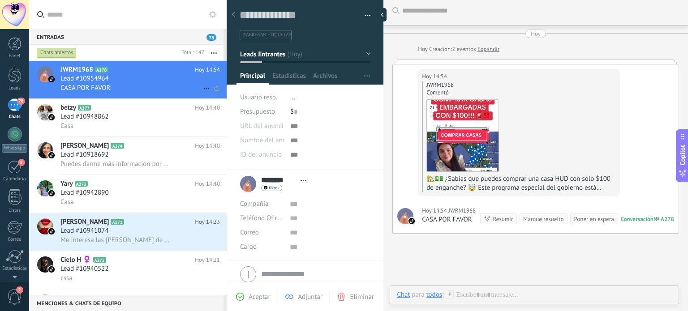
click at [201, 87] on icon at bounding box center [206, 88] width 11 height 11
click at [217, 91] on span "[PERSON_NAME] respondió" at bounding box center [255, 94] width 78 height 18
click at [108, 119] on span "Lead #10948862" at bounding box center [84, 116] width 48 height 9
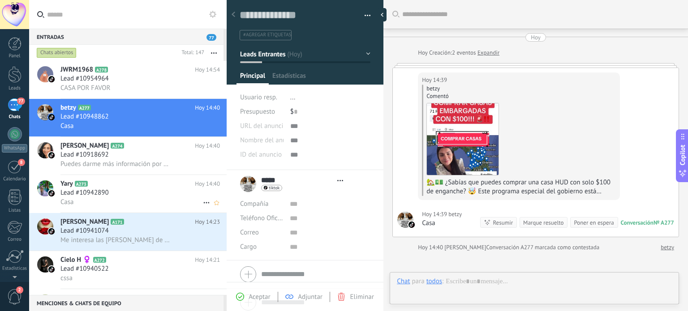
scroll to position [13, 0]
click at [110, 189] on h2 "Yary A273" at bounding box center [127, 184] width 134 height 9
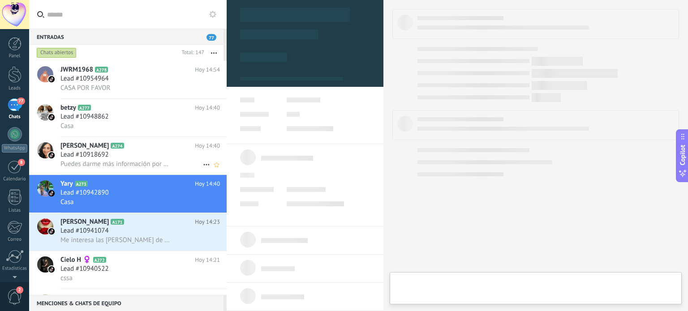
click at [117, 166] on span "Puedes darme más información por favor" at bounding box center [115, 164] width 110 height 9
click at [119, 166] on span "Puedes darme más información por favor" at bounding box center [115, 164] width 110 height 9
click at [112, 160] on h3 "Lead #10918692" at bounding box center [86, 155] width 53 height 9
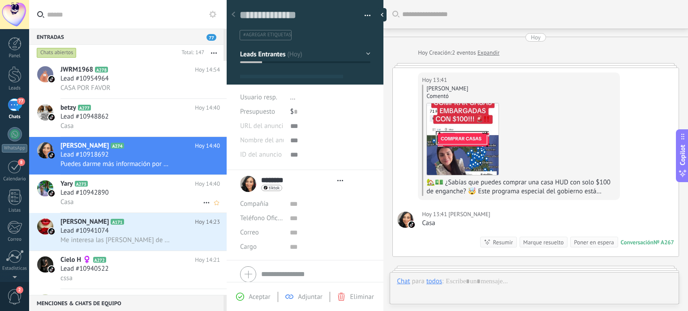
click at [107, 198] on span "Lead #10942890" at bounding box center [84, 193] width 48 height 9
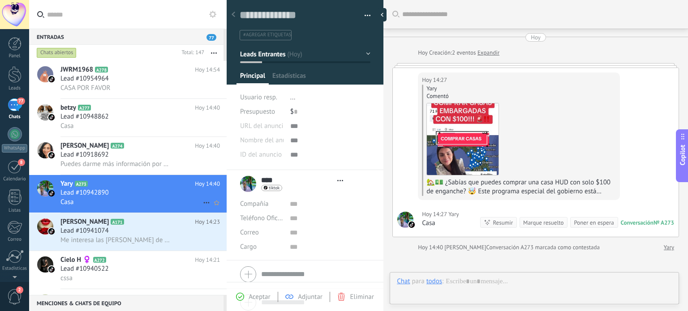
type textarea "**********"
